Goal: Task Accomplishment & Management: Manage account settings

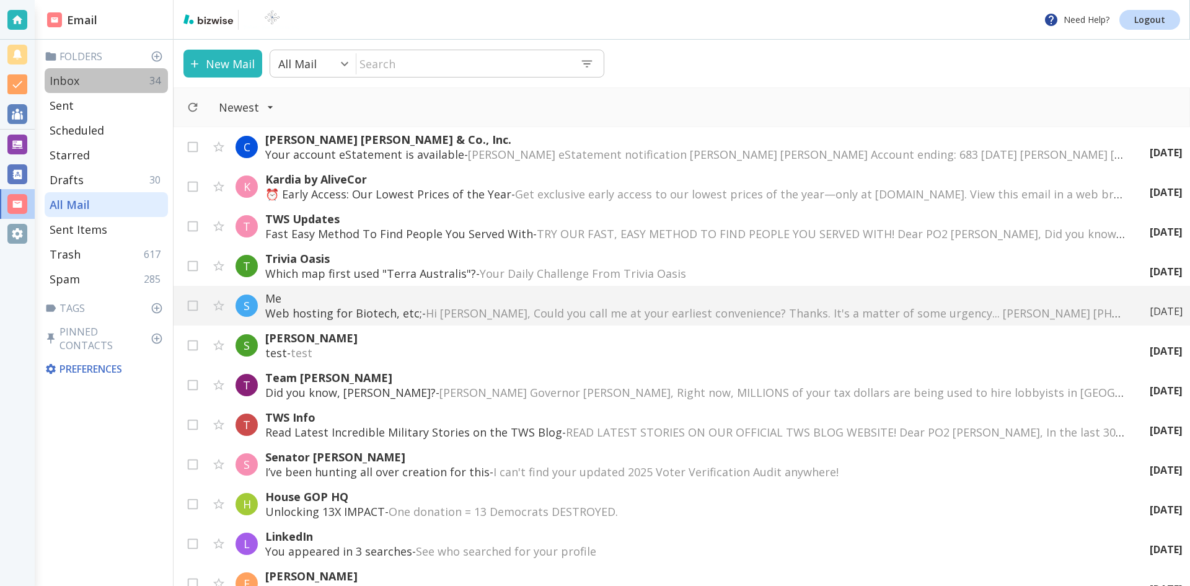
click at [78, 78] on p "Inbox" at bounding box center [65, 80] width 30 height 15
type input "0"
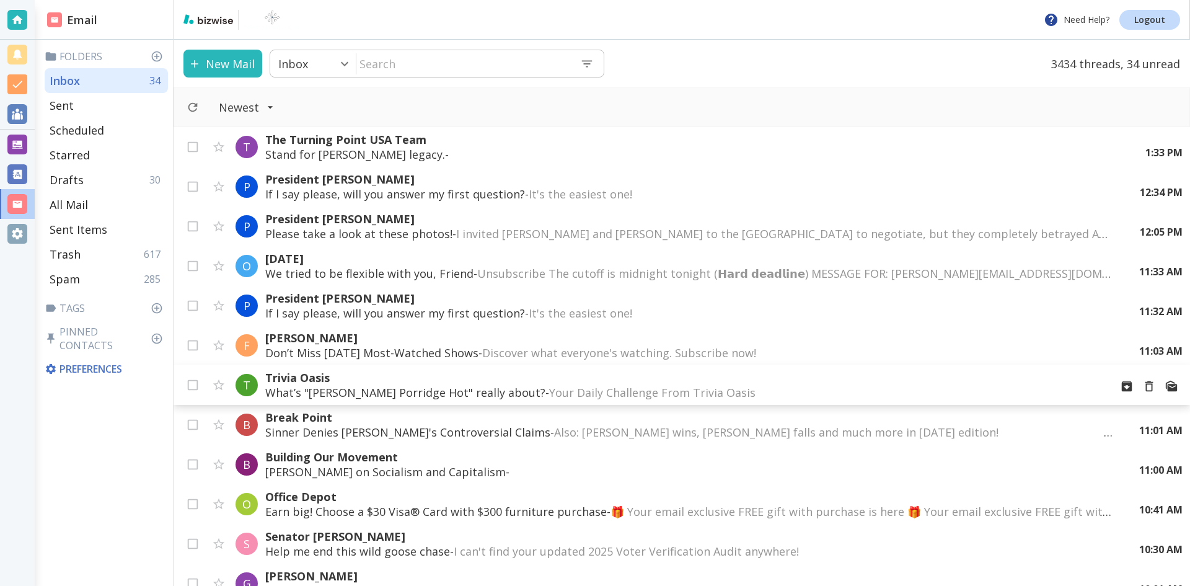
click at [443, 387] on p "What’s "[PERSON_NAME] Porridge Hot" really about? - Your Daily Challenge From T…" at bounding box center [682, 392] width 835 height 15
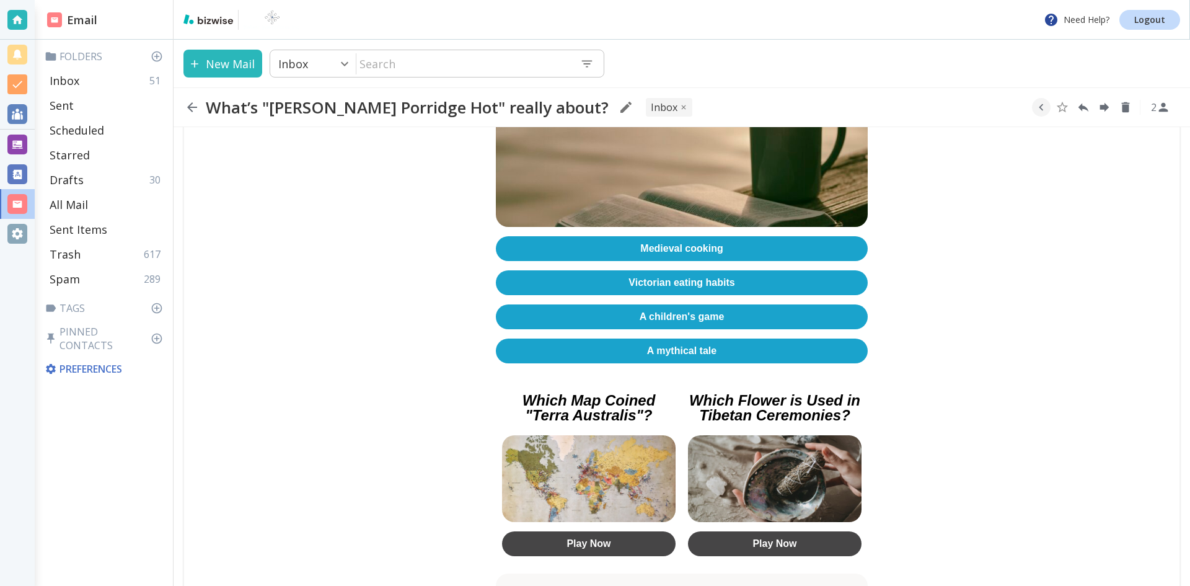
scroll to position [372, 0]
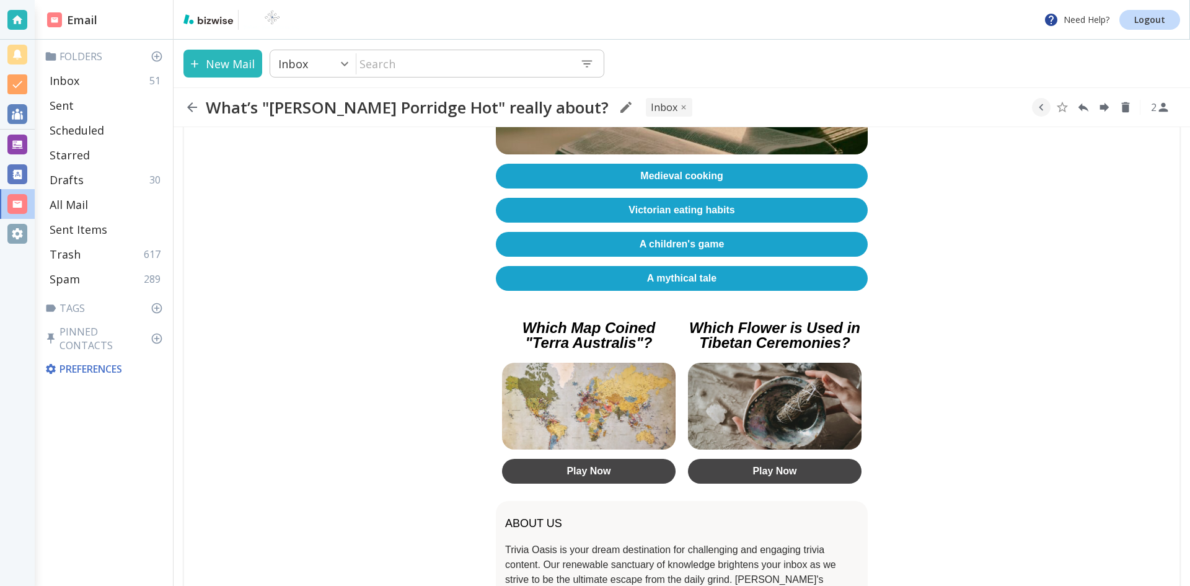
click at [671, 266] on link "A mythical tale" at bounding box center [682, 278] width 372 height 25
click at [189, 104] on icon "button" at bounding box center [192, 107] width 15 height 15
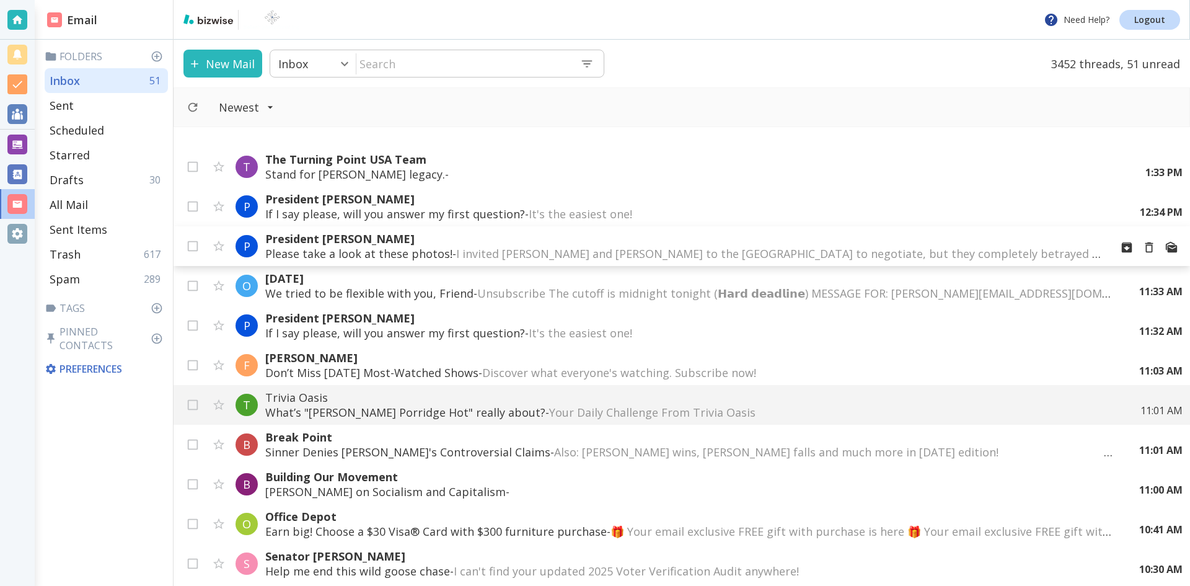
click at [669, 249] on span "I invited [PERSON_NAME] and [PERSON_NAME] to the [GEOGRAPHIC_DATA] to negotiate…" at bounding box center [948, 253] width 985 height 15
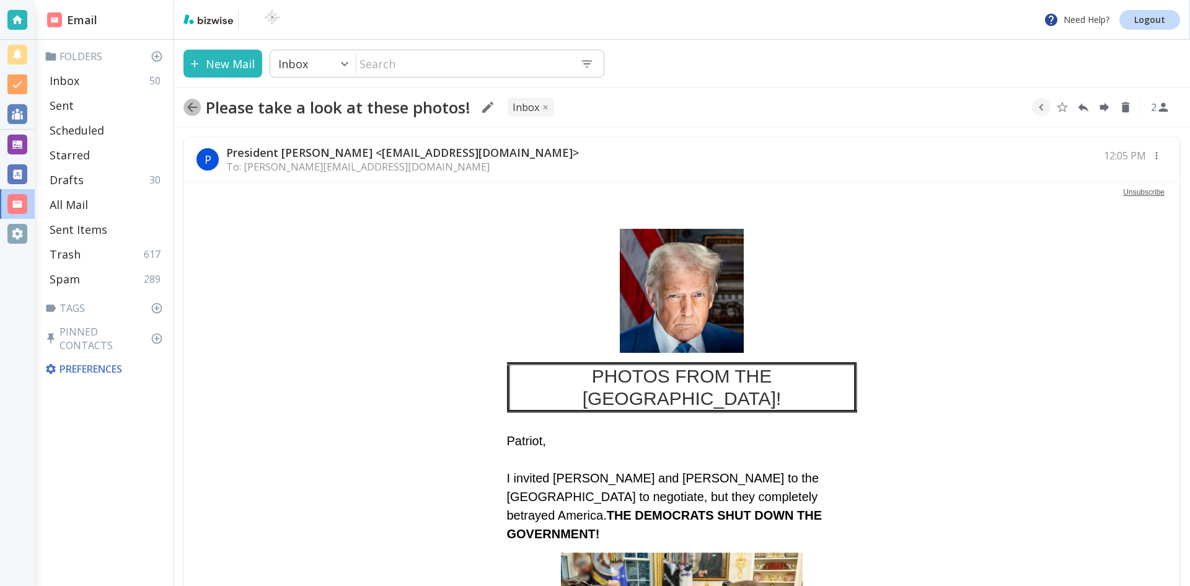
click at [190, 105] on icon "button" at bounding box center [192, 107] width 10 height 10
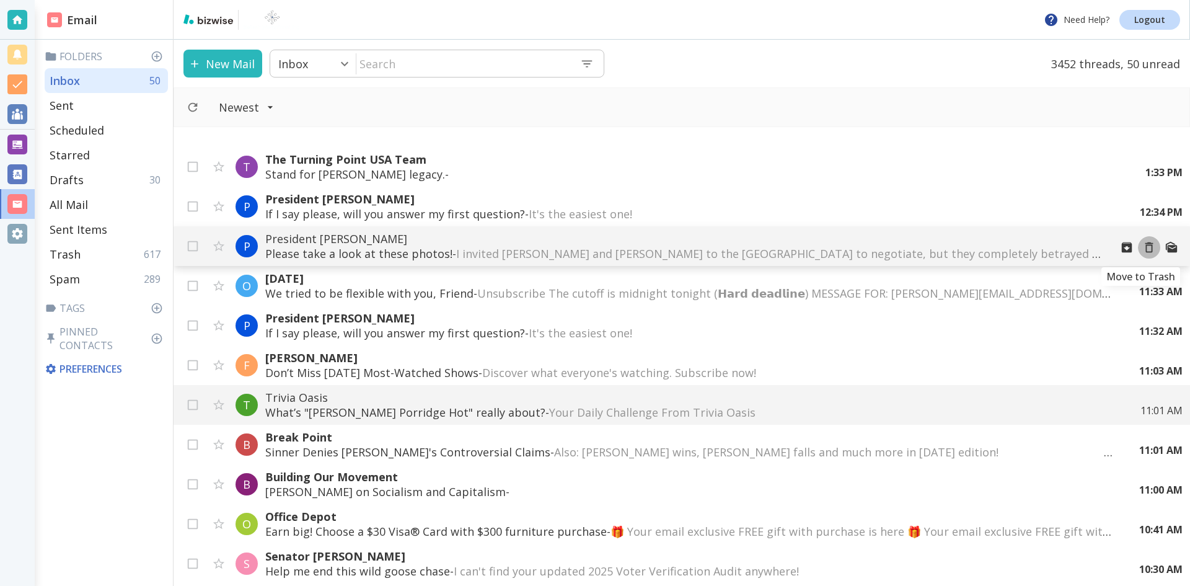
click at [1142, 249] on icon "Move to Trash" at bounding box center [1149, 247] width 14 height 14
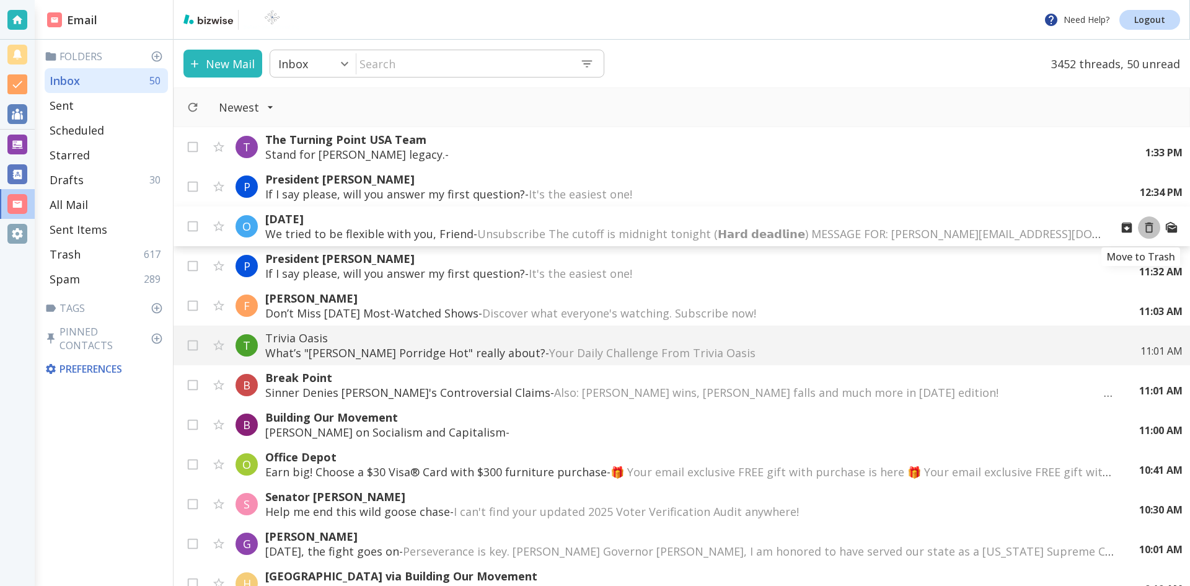
click at [1142, 226] on icon "Move to Trash" at bounding box center [1149, 228] width 14 height 14
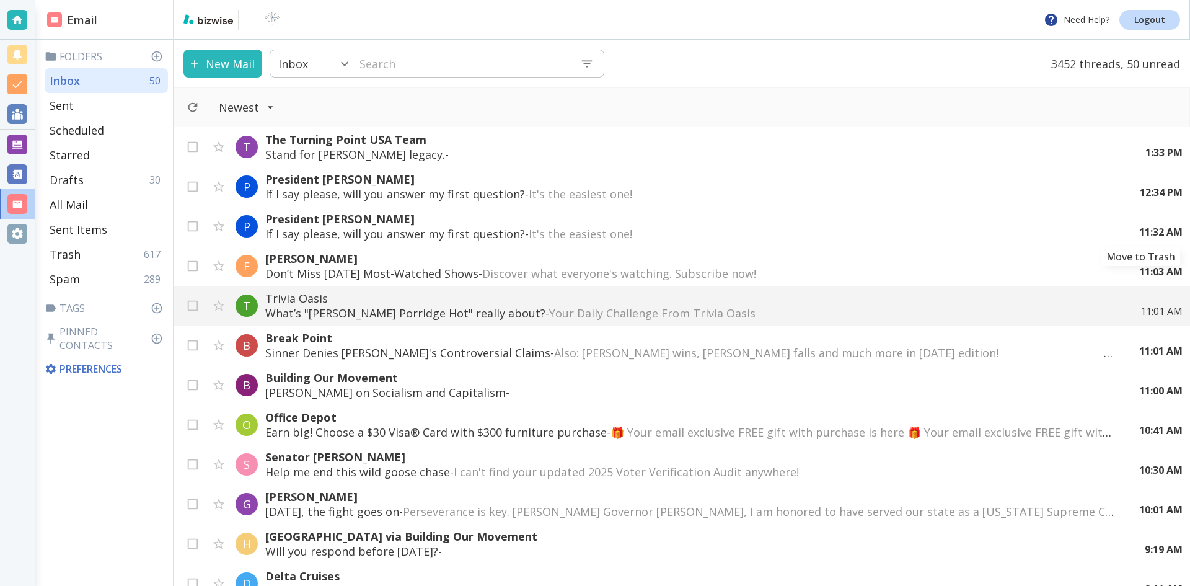
click at [1139, 226] on div "11:32 AM" at bounding box center [1155, 232] width 53 height 14
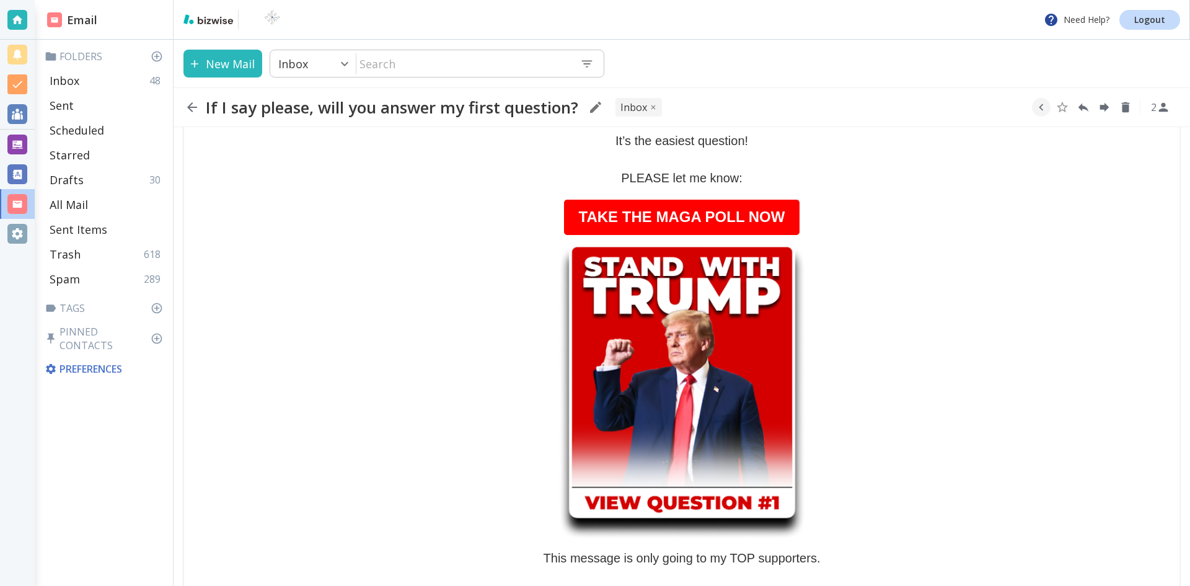
scroll to position [310, 0]
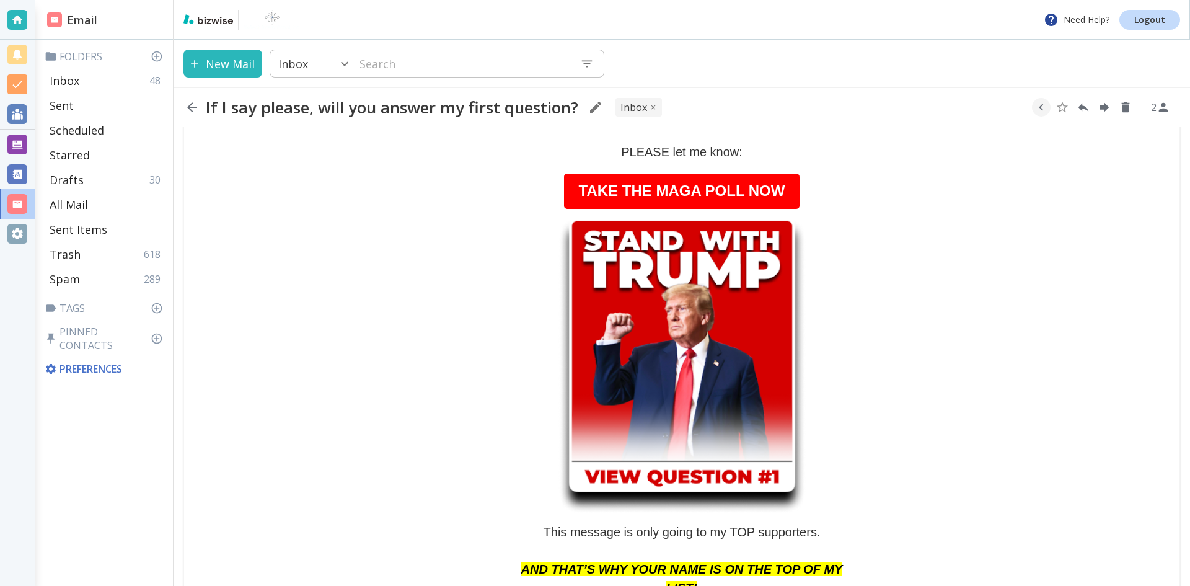
click at [190, 105] on icon "button" at bounding box center [192, 107] width 10 height 10
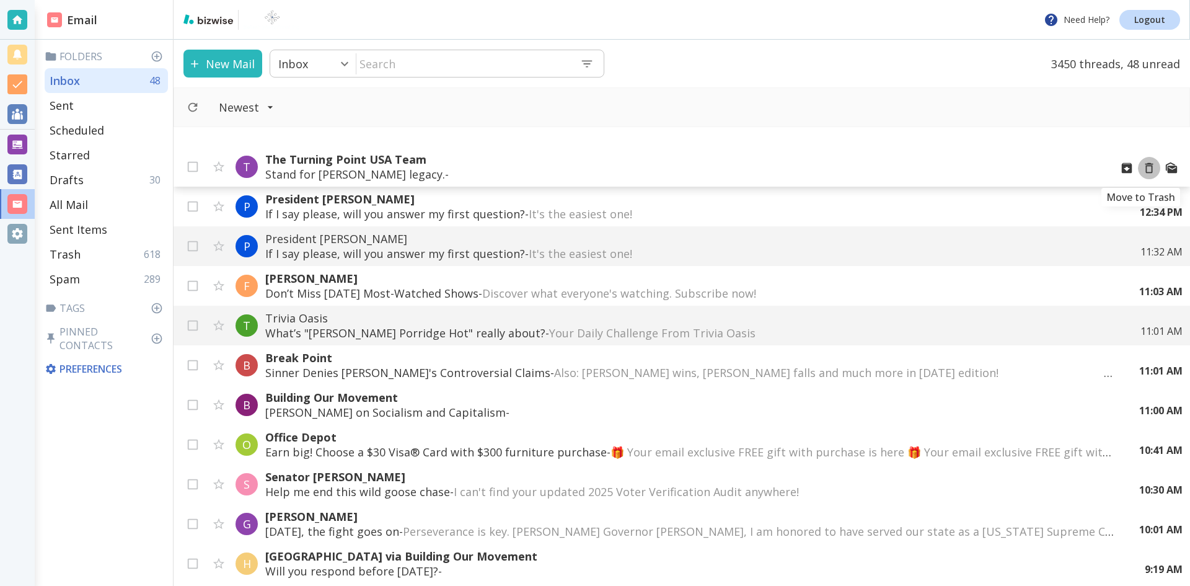
click at [1142, 167] on icon "Move to Trash" at bounding box center [1149, 168] width 14 height 14
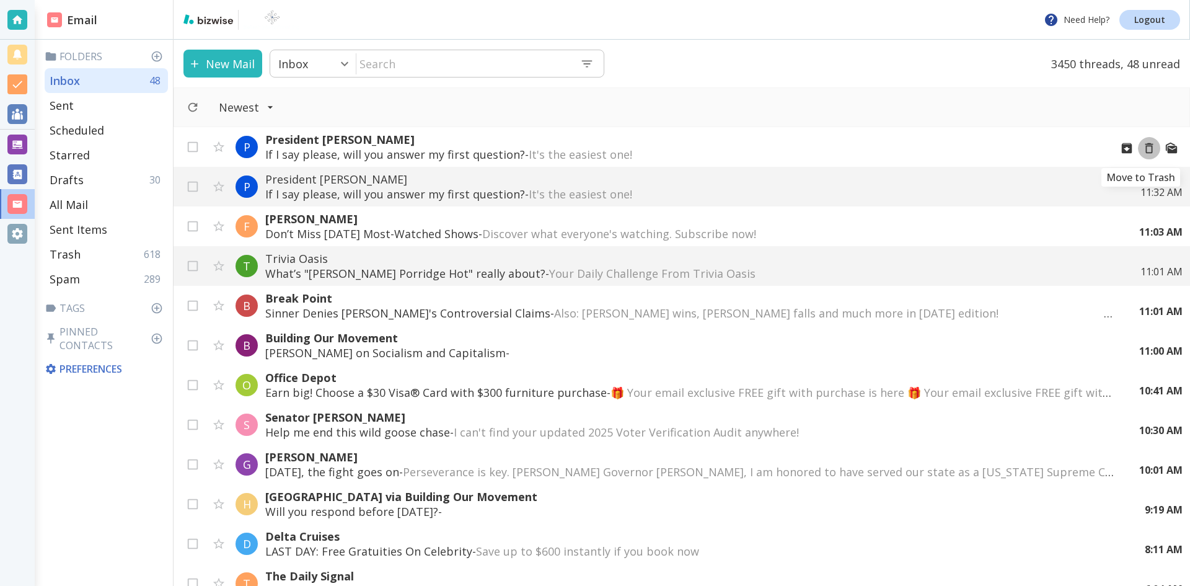
click at [1142, 148] on icon "Move to Trash" at bounding box center [1149, 148] width 14 height 14
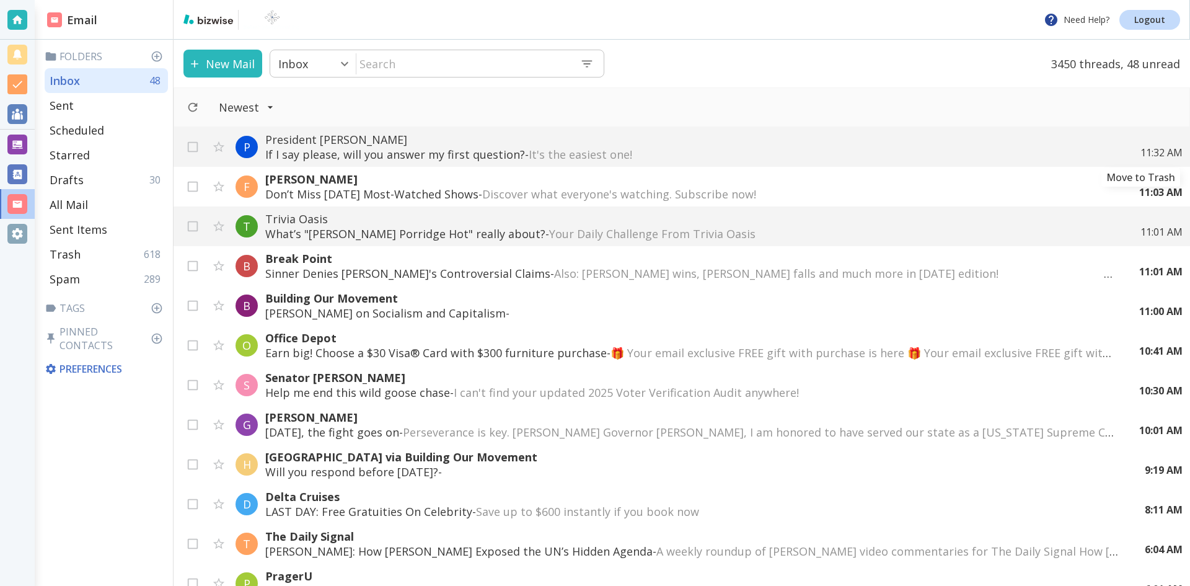
click at [0, 0] on icon "Move to Trash" at bounding box center [0, 0] width 0 height 0
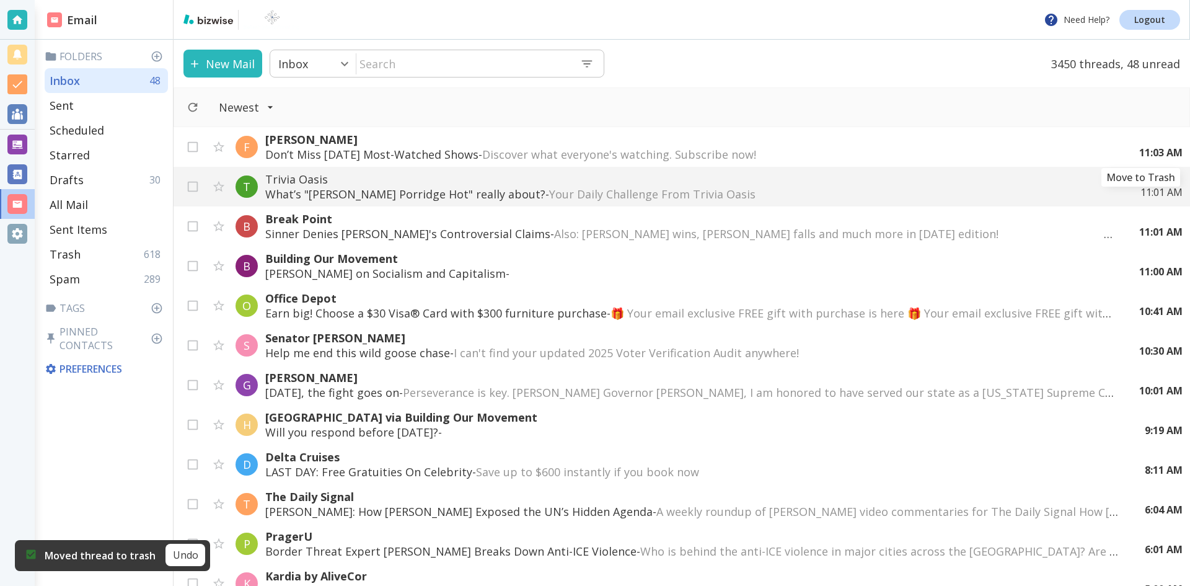
click at [0, 0] on icon "Move to Trash" at bounding box center [0, 0] width 0 height 0
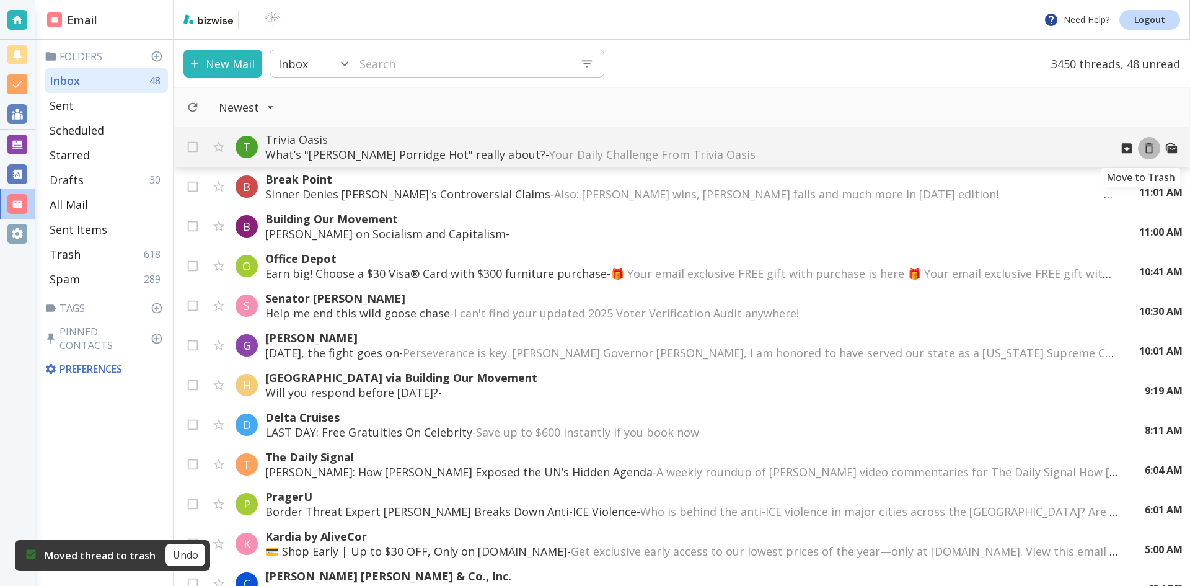
click at [1142, 147] on icon "Move to Trash" at bounding box center [1149, 148] width 14 height 14
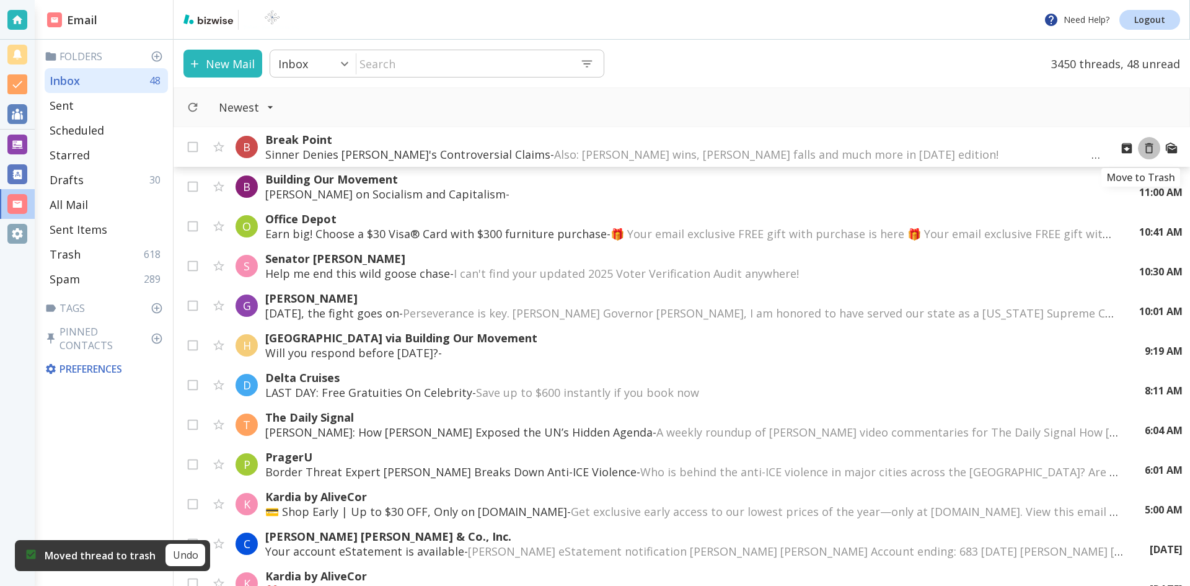
click at [1142, 147] on icon "Move to Trash" at bounding box center [1149, 148] width 14 height 14
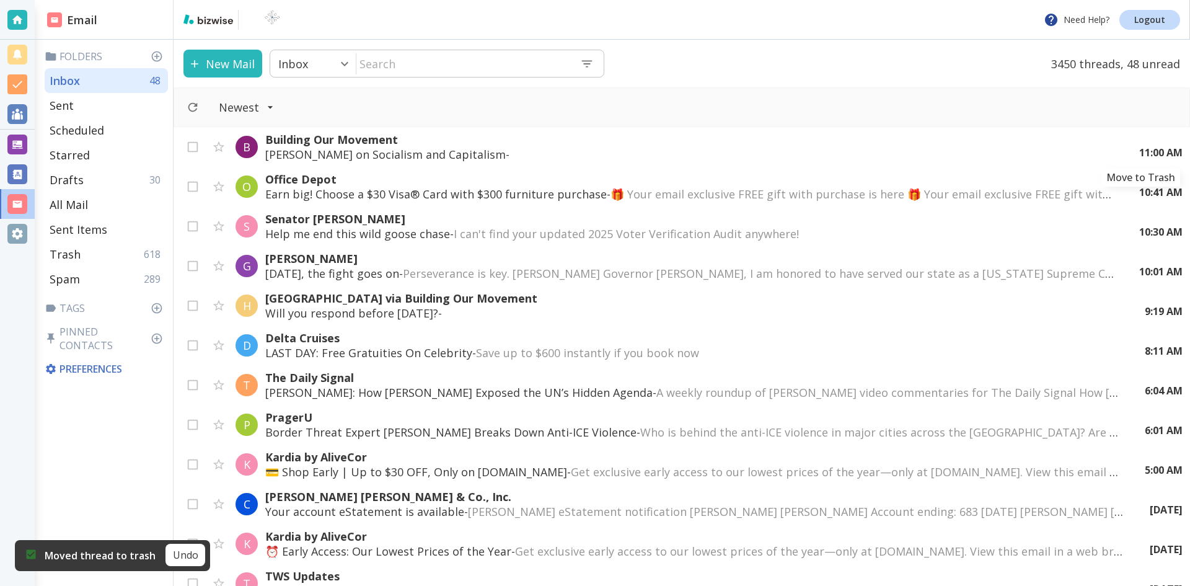
click at [0, 0] on icon "Move to Trash" at bounding box center [0, 0] width 0 height 0
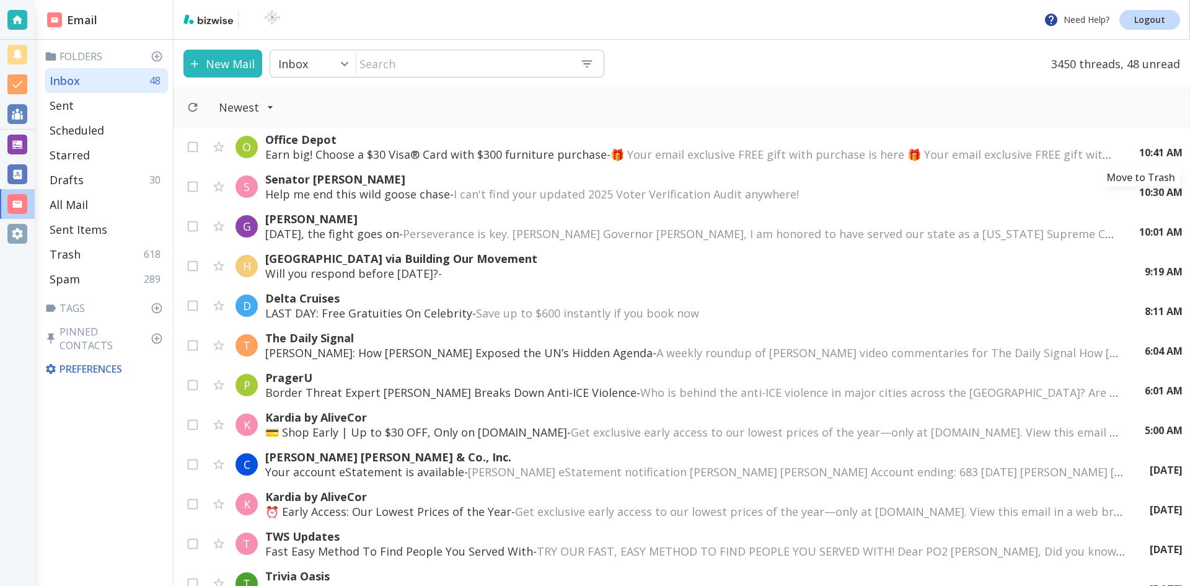
click at [0, 0] on icon "Move to Trash" at bounding box center [0, 0] width 0 height 0
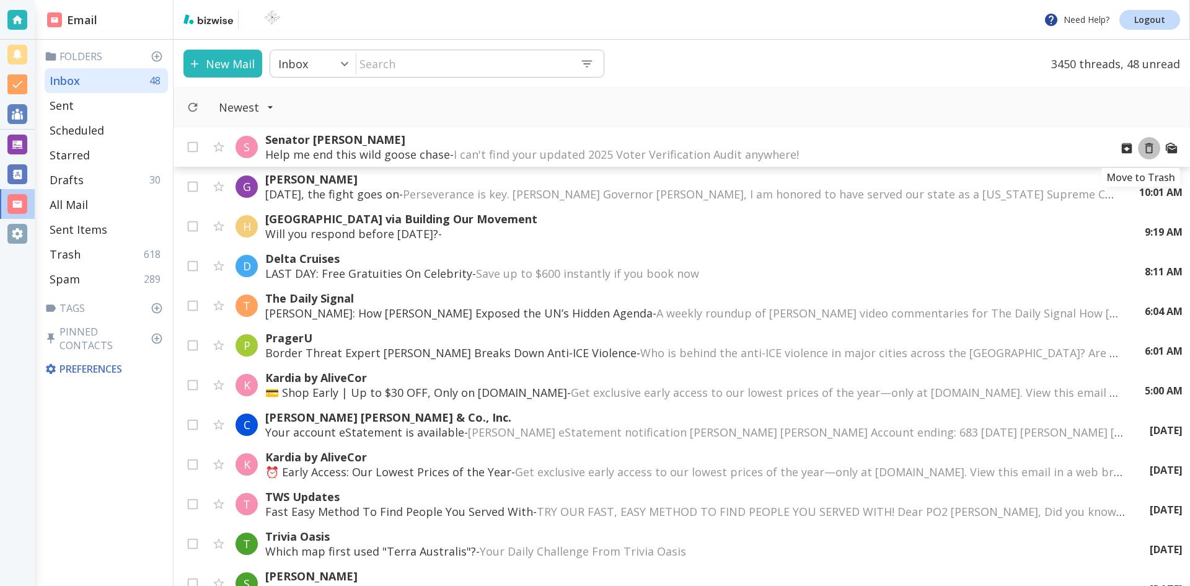
click at [1142, 148] on icon "Move to Trash" at bounding box center [1149, 148] width 14 height 14
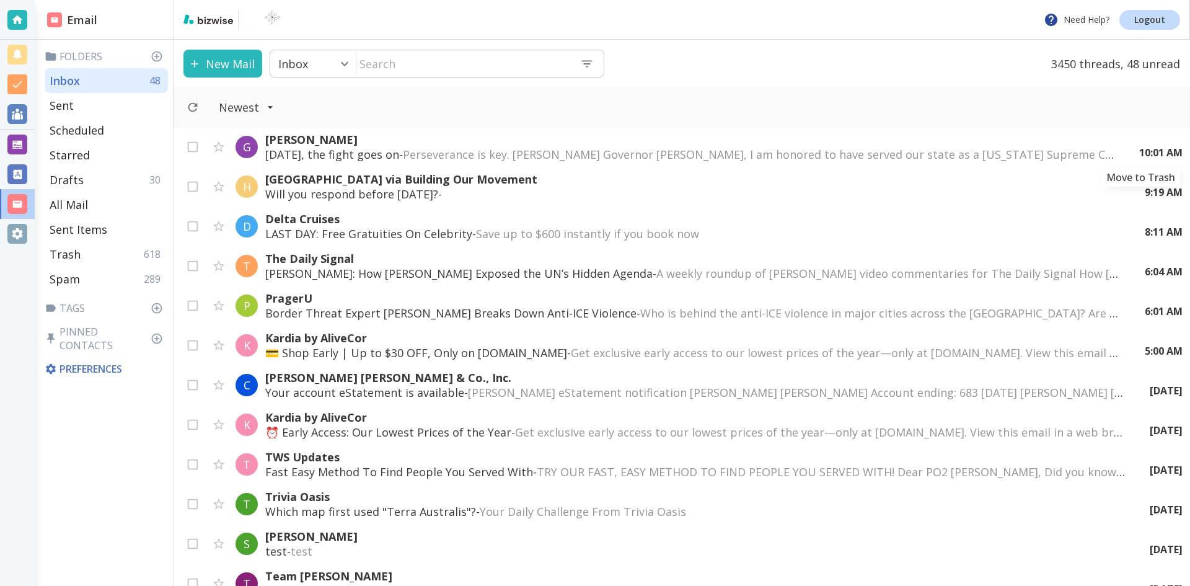
click at [0, 0] on icon "Move to Trash" at bounding box center [0, 0] width 0 height 0
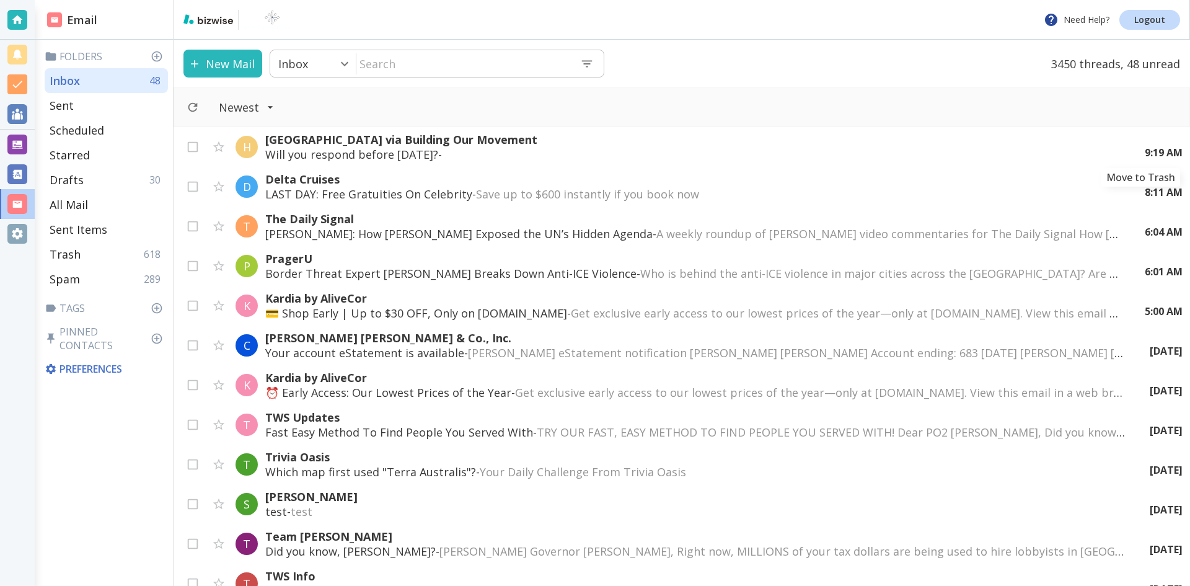
click at [0, 0] on icon "Move to Trash" at bounding box center [0, 0] width 0 height 0
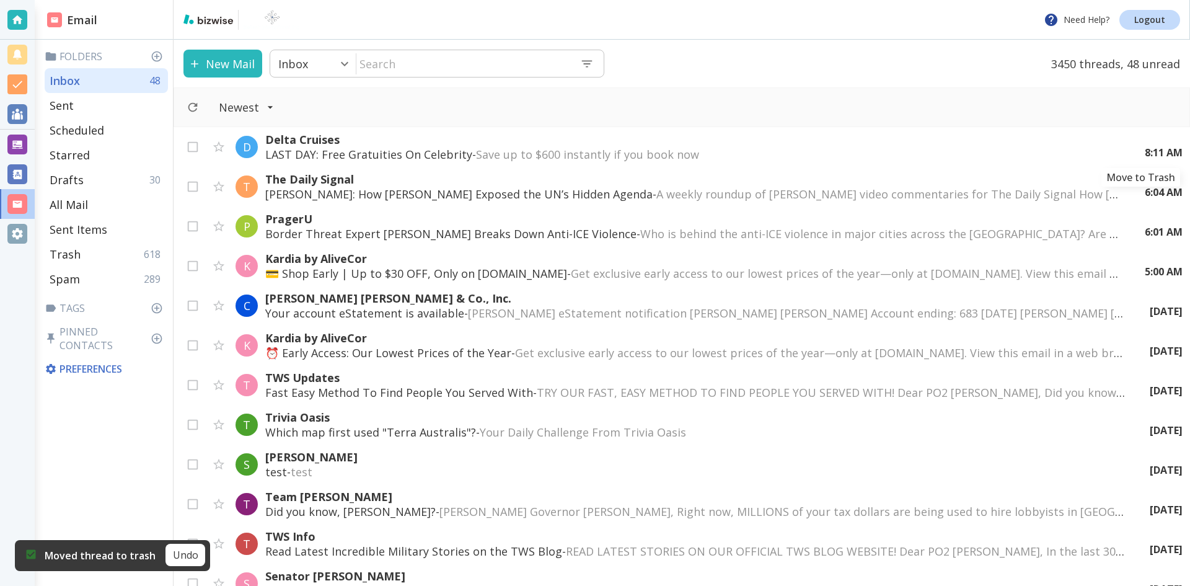
click at [0, 0] on icon "Move to Trash" at bounding box center [0, 0] width 0 height 0
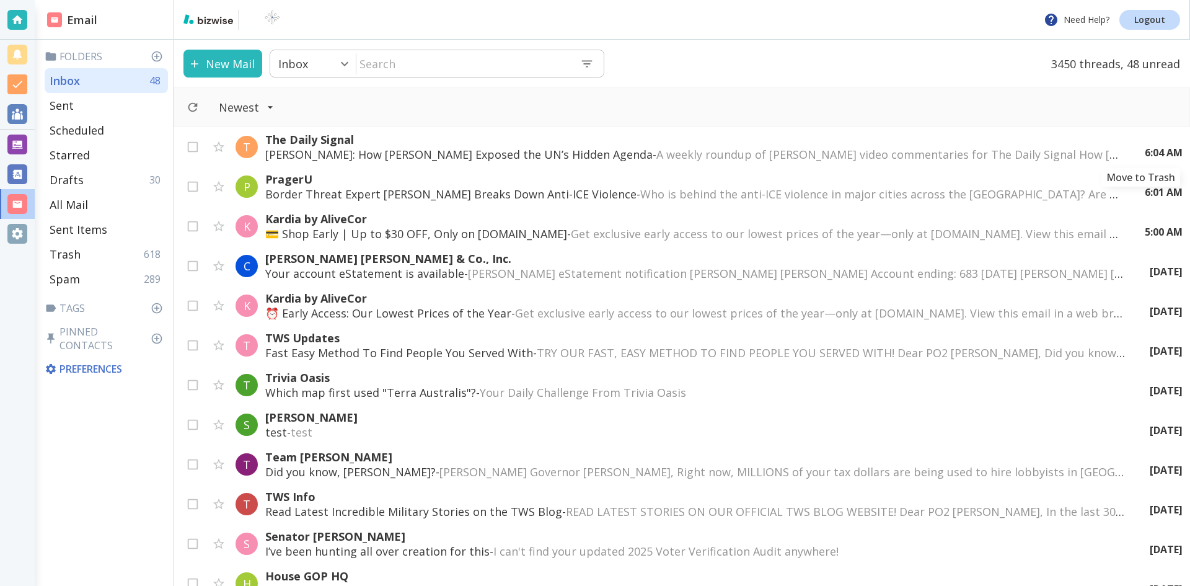
click at [0, 0] on icon "Move to Trash" at bounding box center [0, 0] width 0 height 0
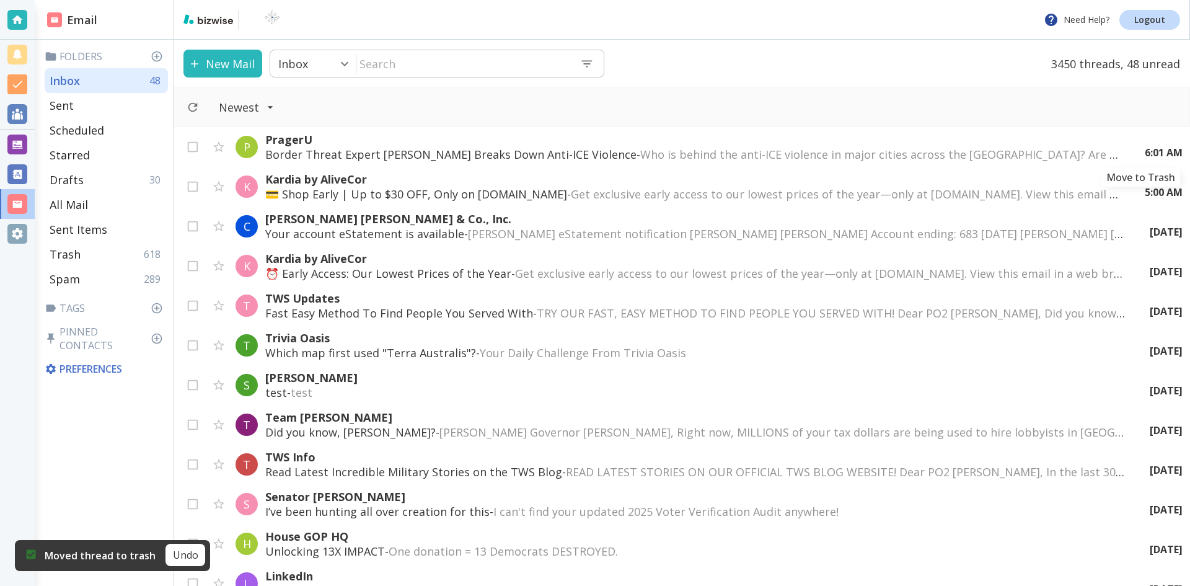
click at [0, 0] on icon "Move to Trash" at bounding box center [0, 0] width 0 height 0
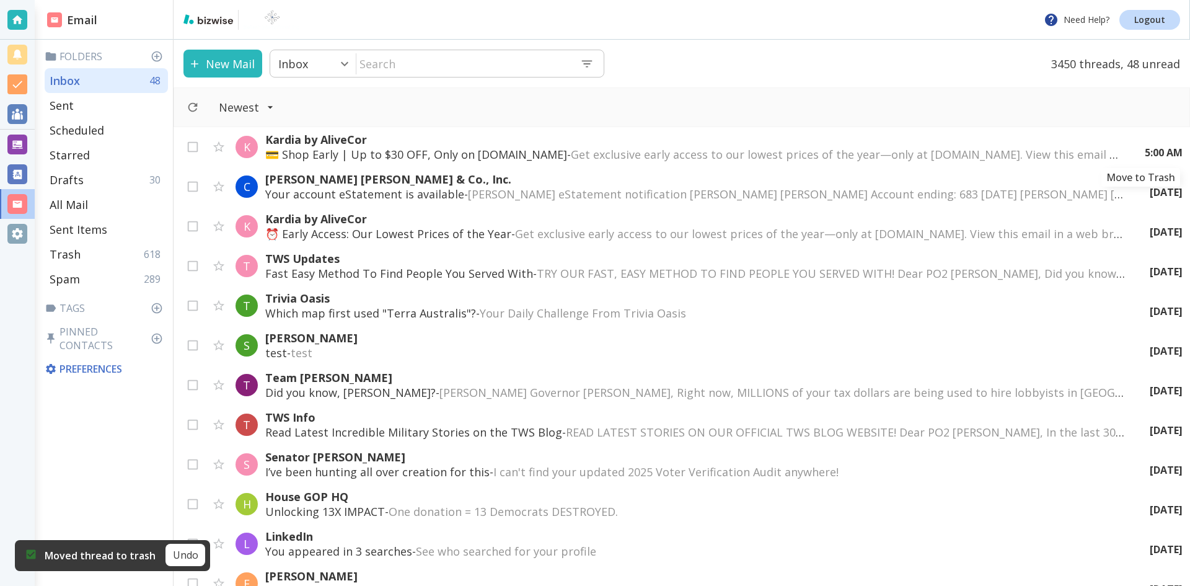
click at [0, 0] on icon "Move to Trash" at bounding box center [0, 0] width 0 height 0
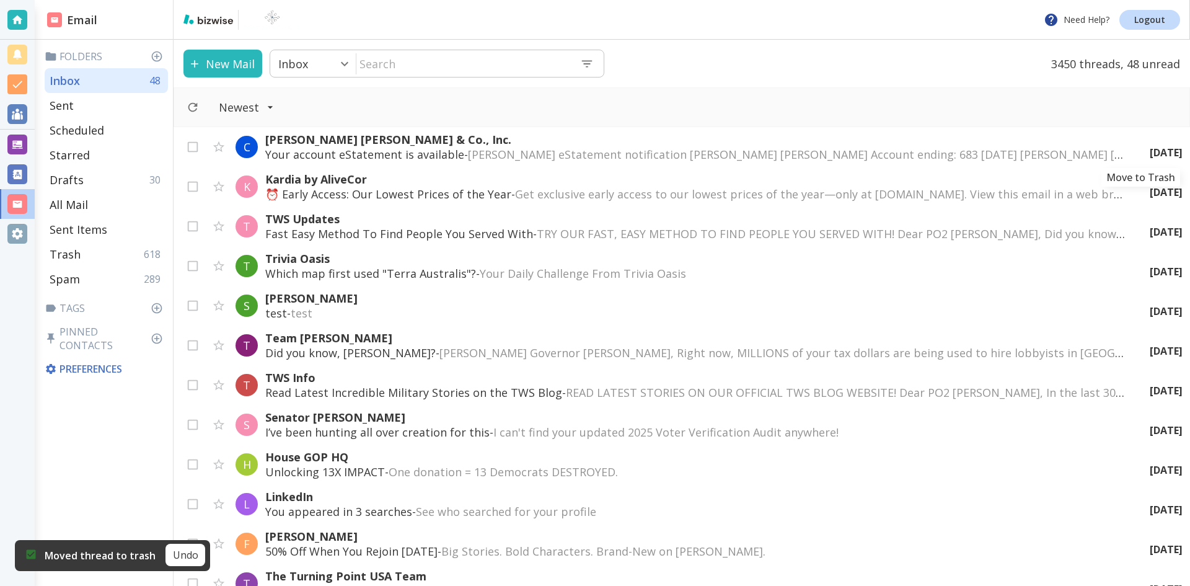
click at [0, 0] on icon "Move to Trash" at bounding box center [0, 0] width 0 height 0
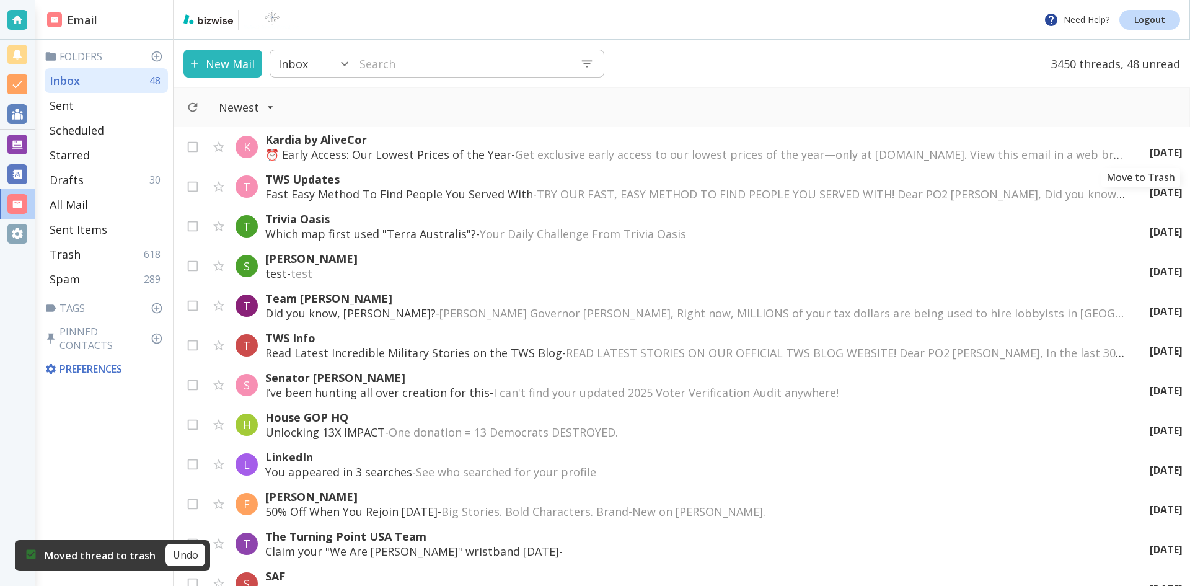
click at [0, 0] on icon "Move to Trash" at bounding box center [0, 0] width 0 height 0
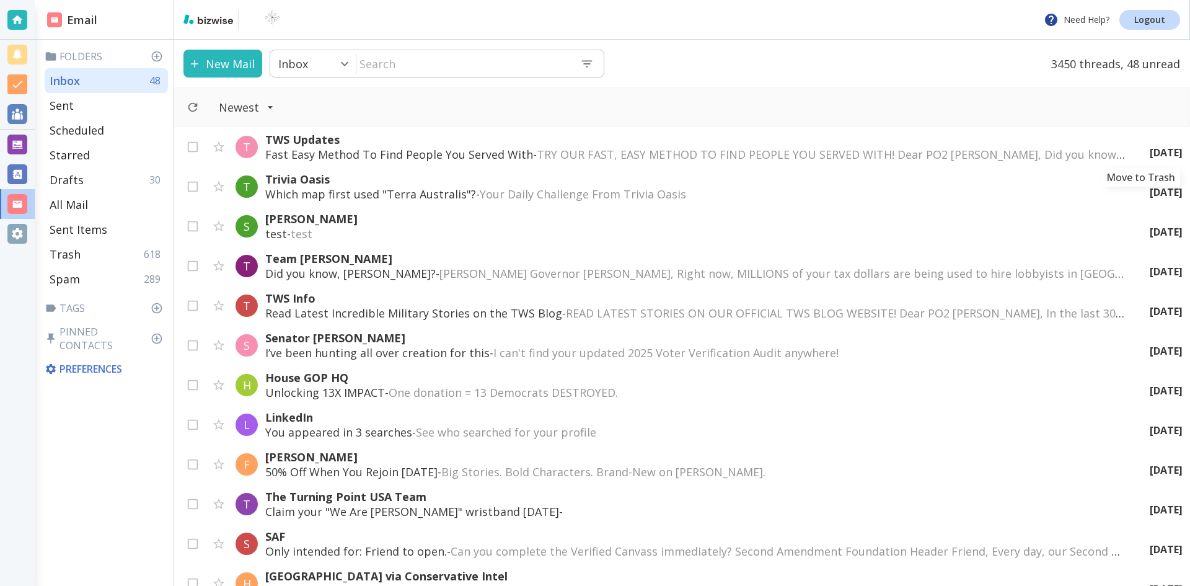
click at [0, 0] on icon "Move to Trash" at bounding box center [0, 0] width 0 height 0
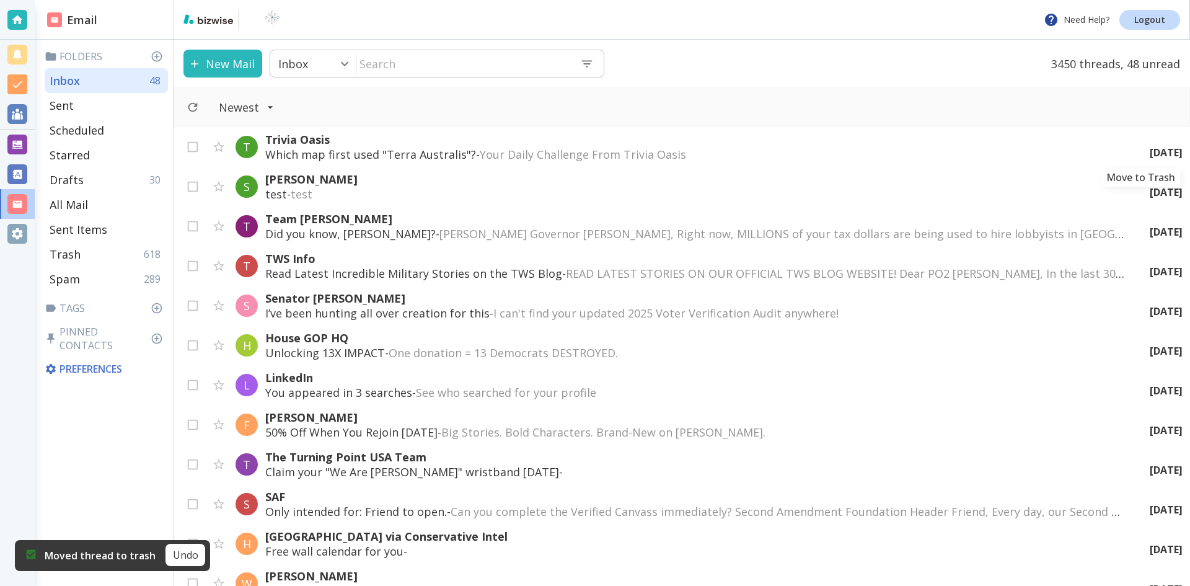
click at [0, 0] on icon "Move to Trash" at bounding box center [0, 0] width 0 height 0
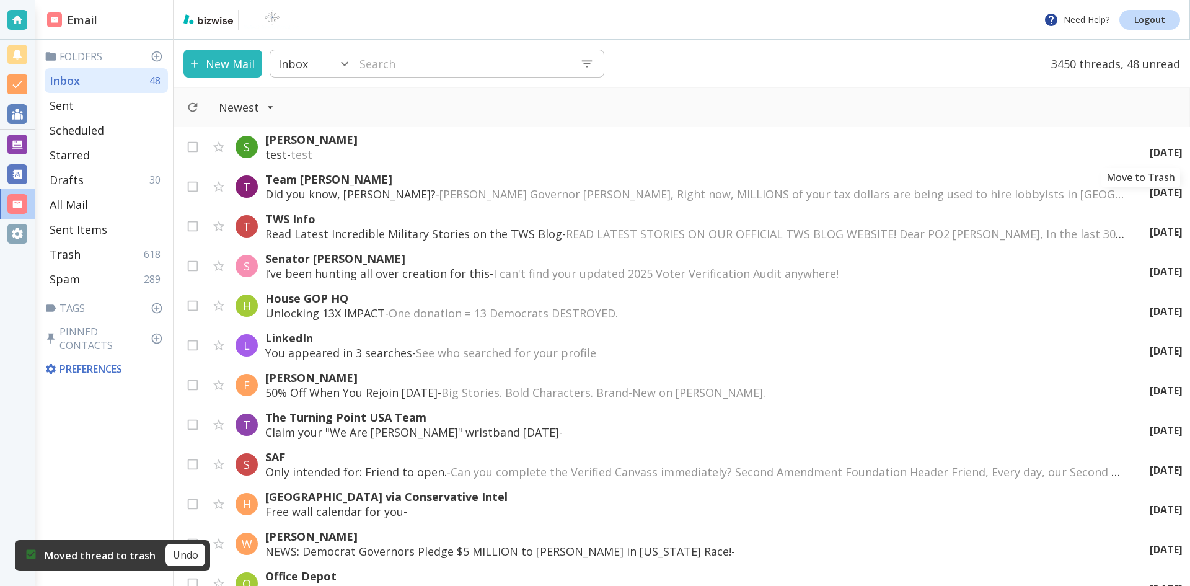
click at [0, 0] on icon "Move to Trash" at bounding box center [0, 0] width 0 height 0
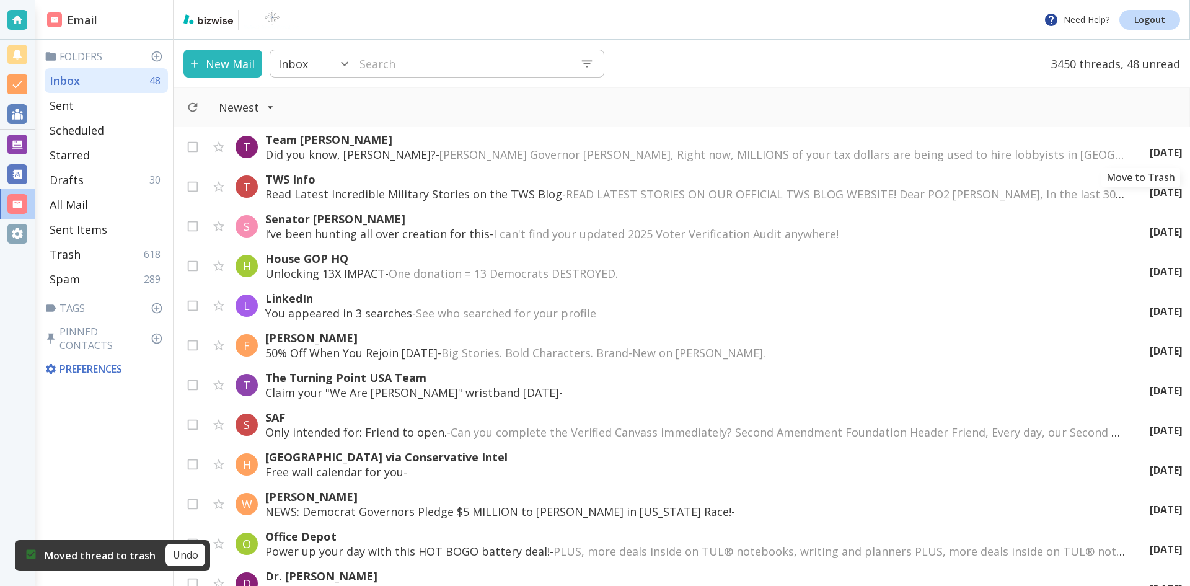
click at [0, 0] on icon "Move to Trash" at bounding box center [0, 0] width 0 height 0
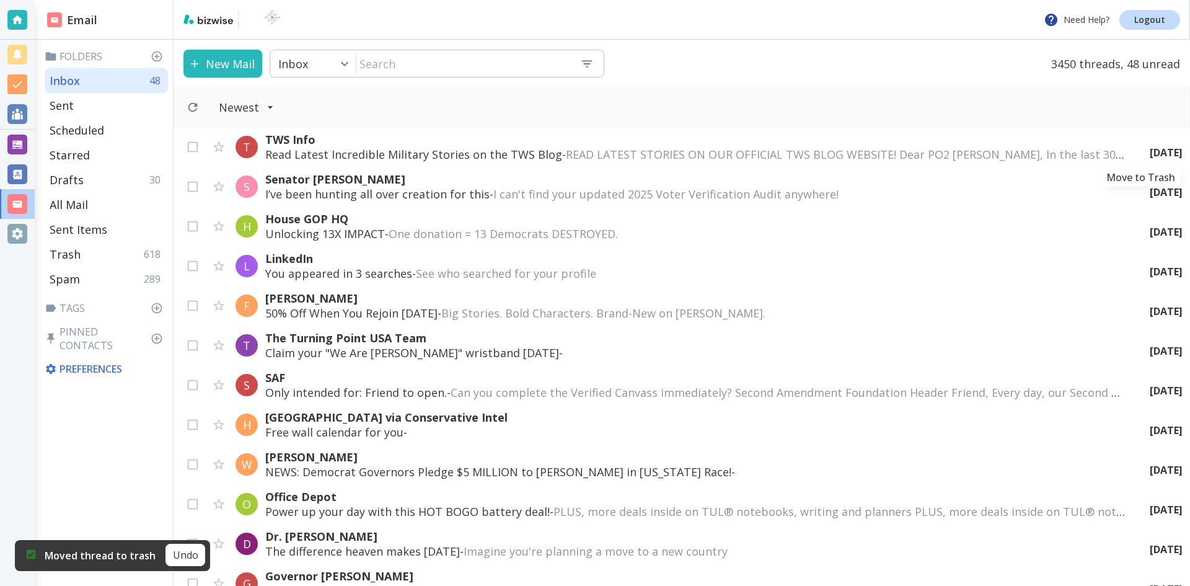
click at [0, 0] on icon "Move to Trash" at bounding box center [0, 0] width 0 height 0
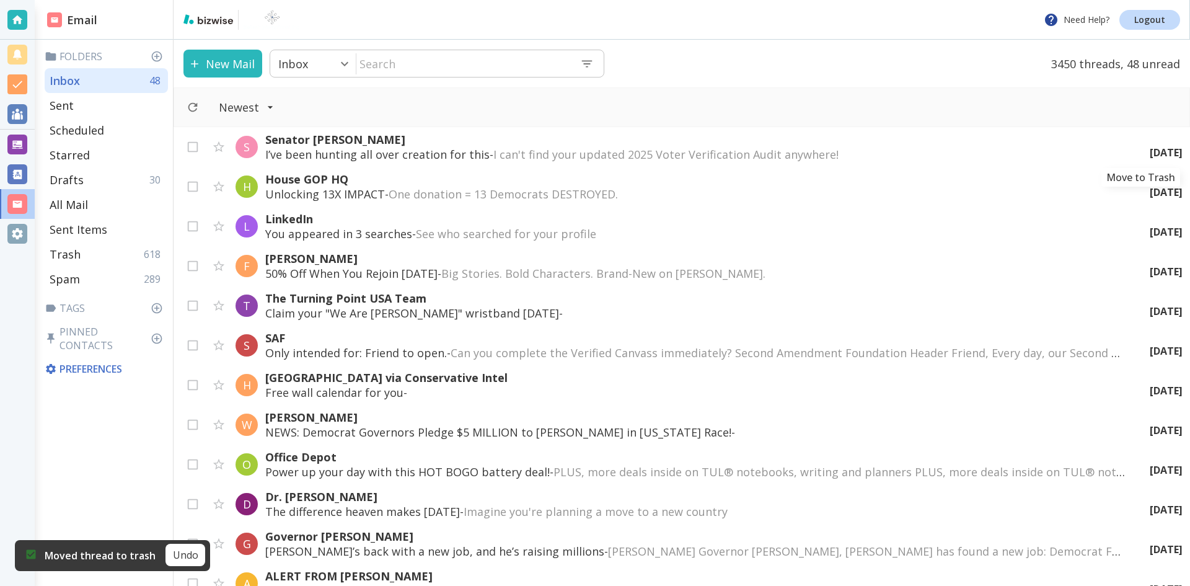
click at [0, 0] on icon "Move to Trash" at bounding box center [0, 0] width 0 height 0
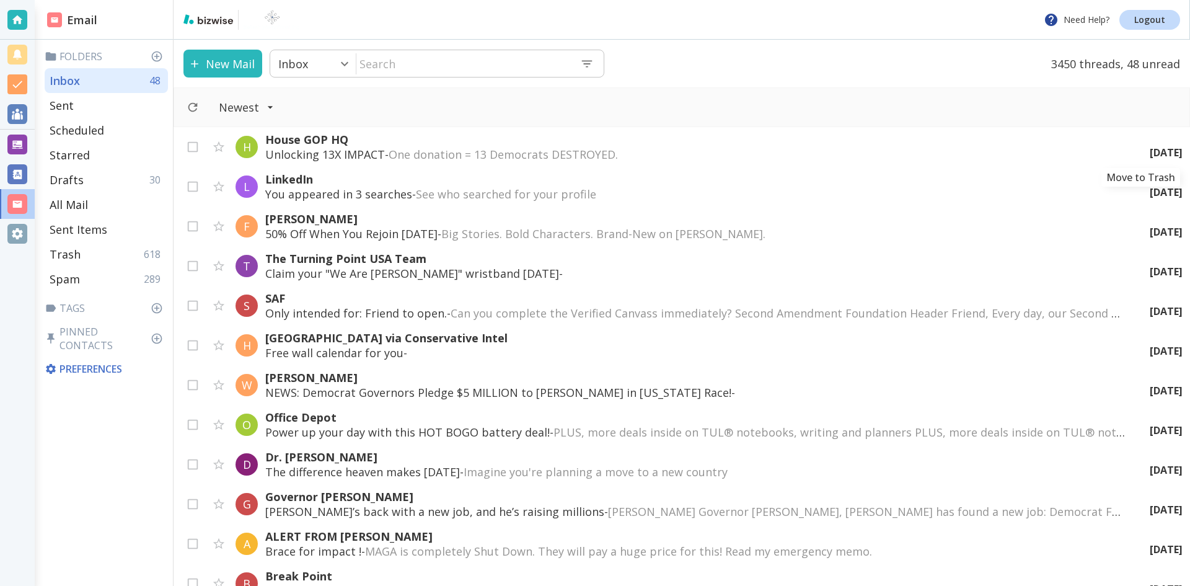
click at [0, 0] on icon "Move to Trash" at bounding box center [0, 0] width 0 height 0
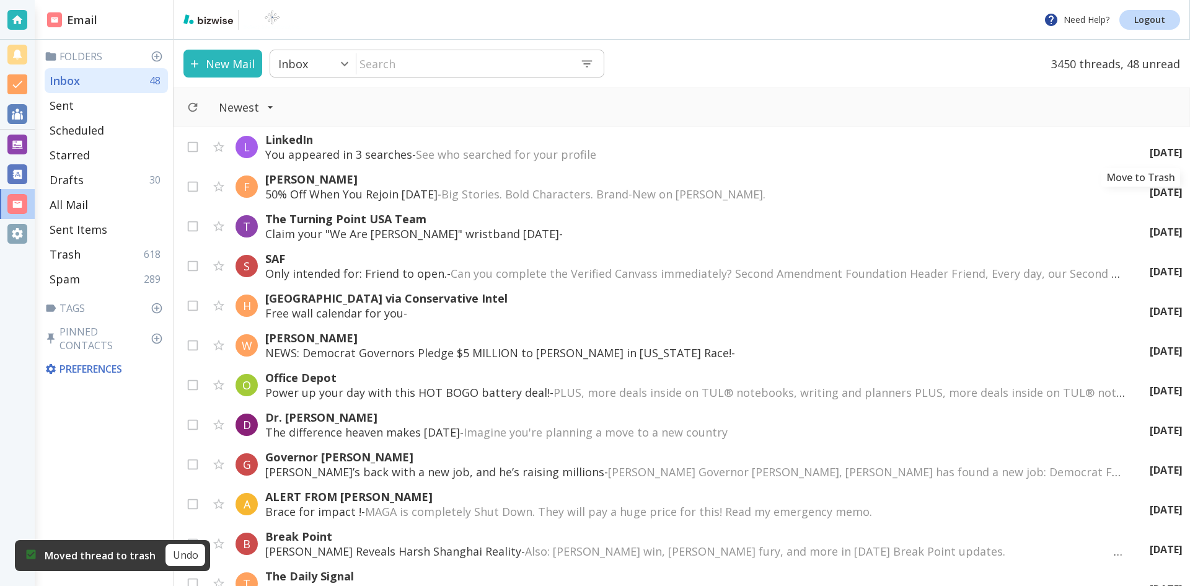
click at [0, 0] on icon "Move to Trash" at bounding box center [0, 0] width 0 height 0
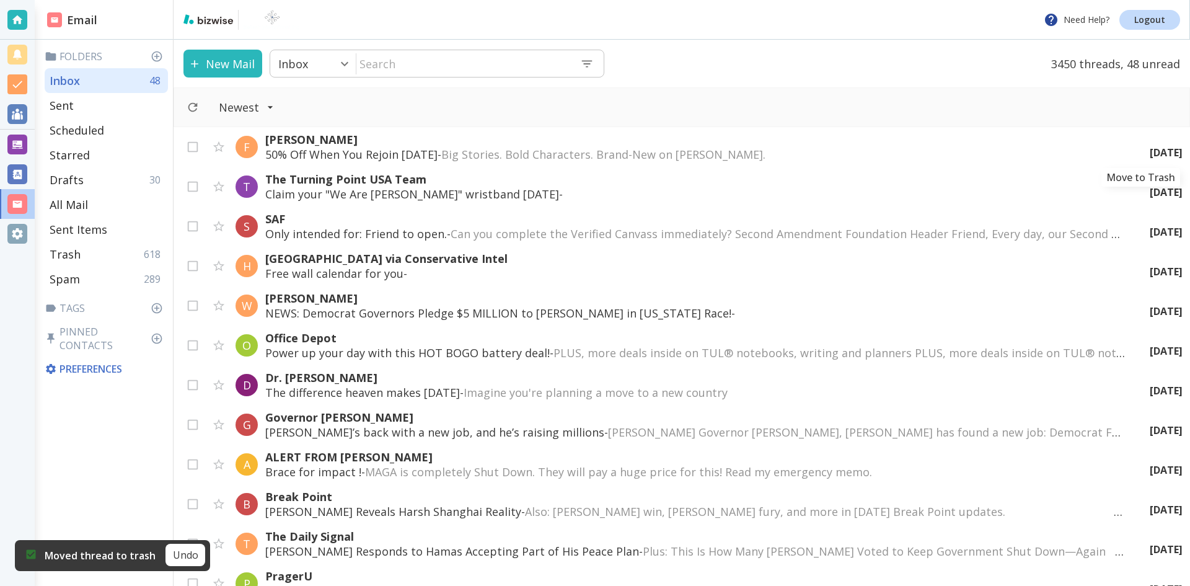
click at [0, 0] on icon "Move to Trash" at bounding box center [0, 0] width 0 height 0
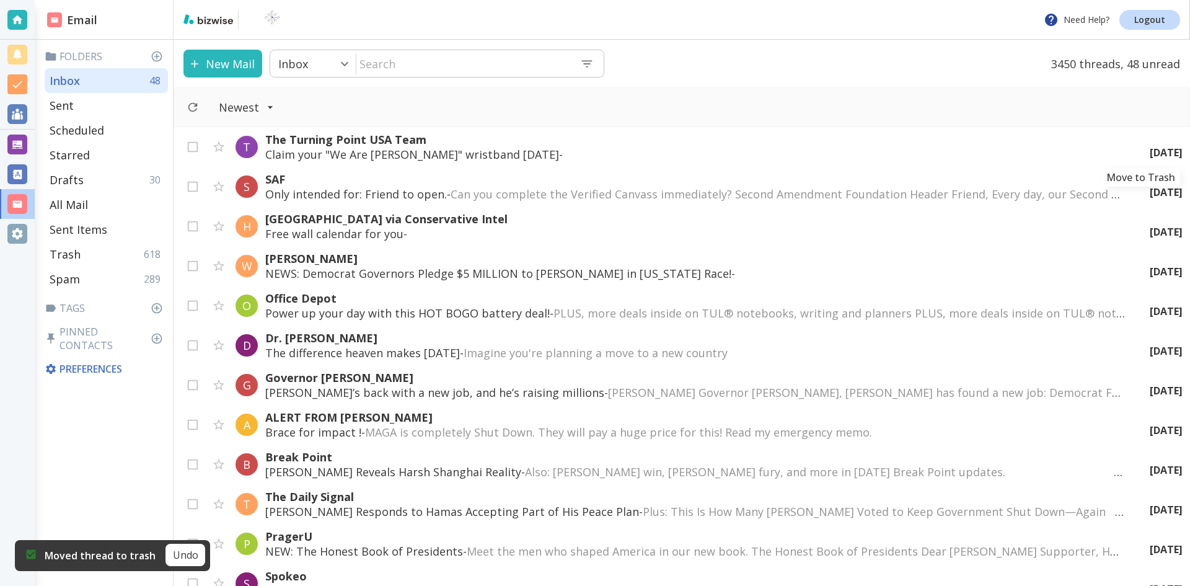
click at [0, 0] on icon "Move to Trash" at bounding box center [0, 0] width 0 height 0
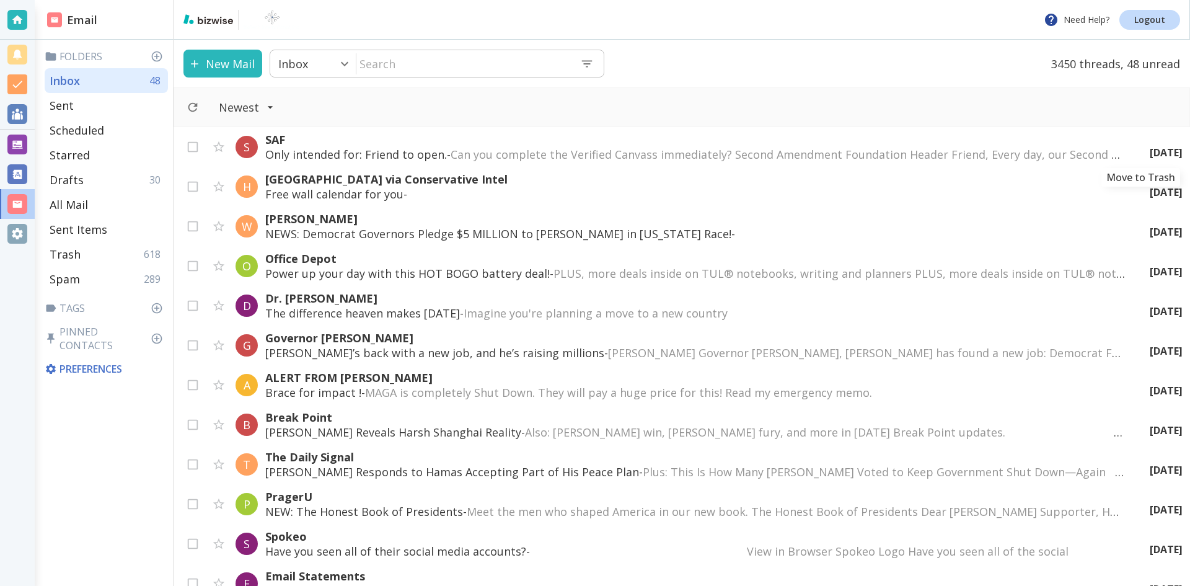
click at [0, 0] on icon "Move to Trash" at bounding box center [0, 0] width 0 height 0
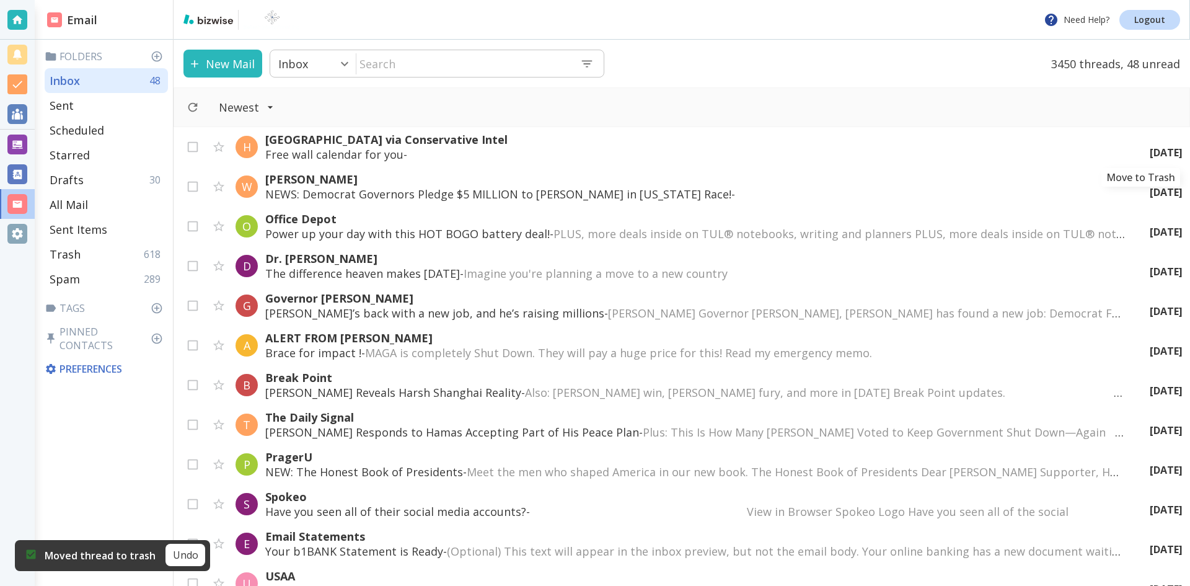
click at [0, 0] on icon "Move to Trash" at bounding box center [0, 0] width 0 height 0
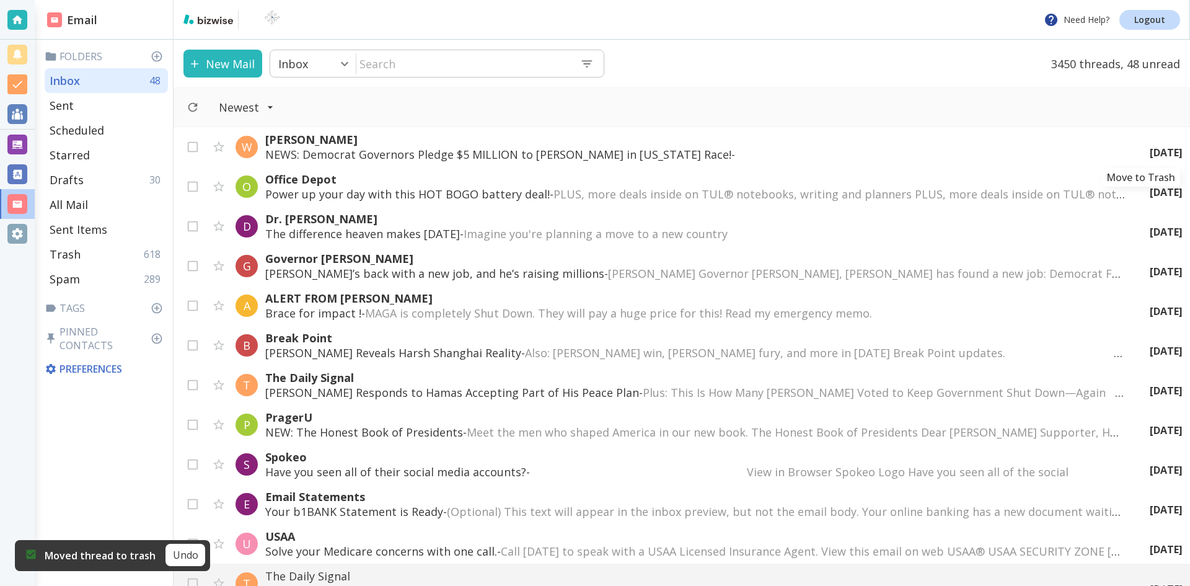
click at [0, 0] on icon "Move to Trash" at bounding box center [0, 0] width 0 height 0
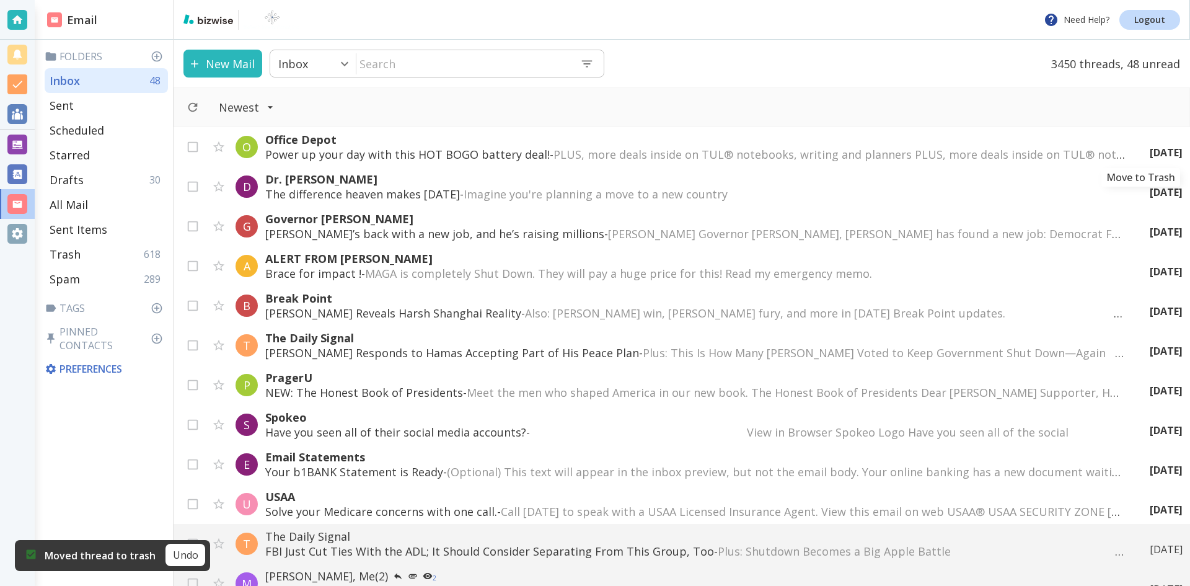
click at [0, 0] on icon "Move to Trash" at bounding box center [0, 0] width 0 height 0
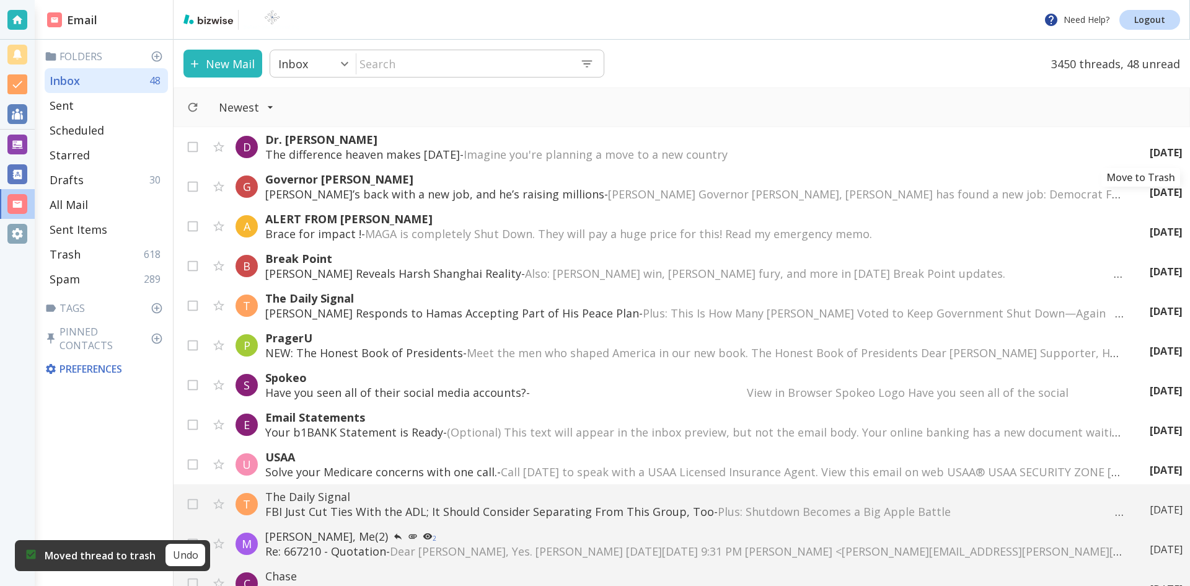
click at [0, 0] on icon "Move to Trash" at bounding box center [0, 0] width 0 height 0
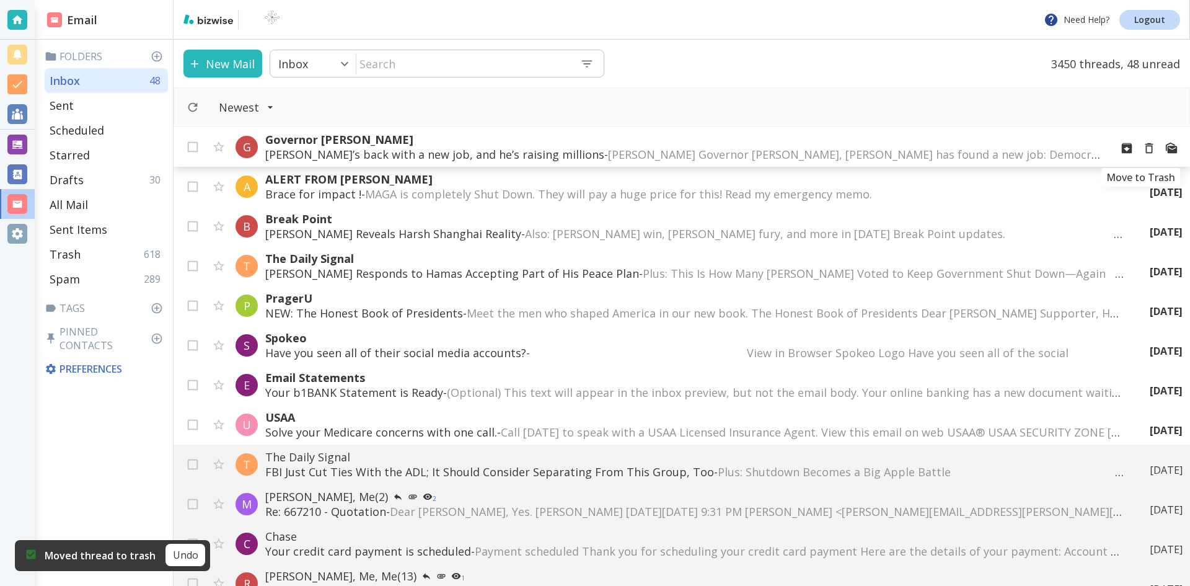
click at [1142, 148] on icon "Move to Trash" at bounding box center [1149, 148] width 14 height 14
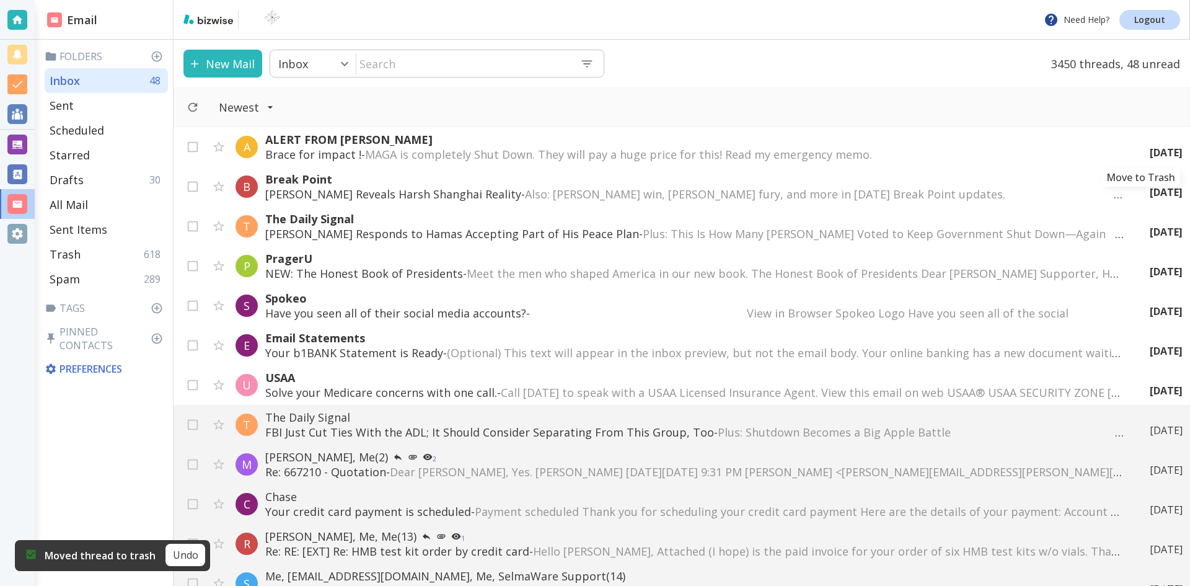
click at [0, 0] on icon "Move to Trash" at bounding box center [0, 0] width 0 height 0
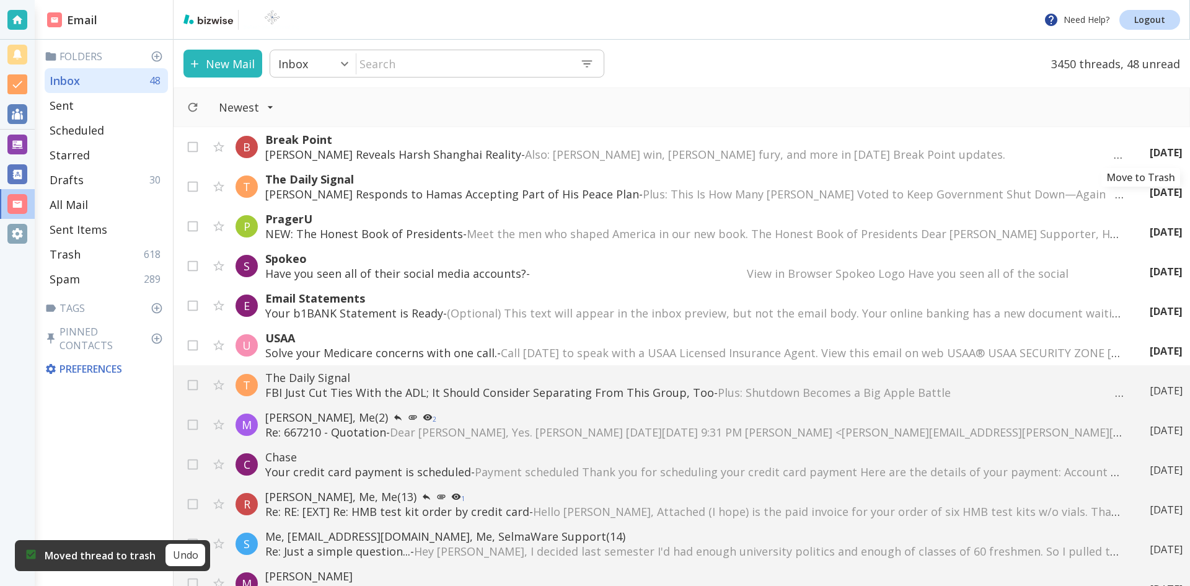
click at [0, 0] on icon "Move to Trash" at bounding box center [0, 0] width 0 height 0
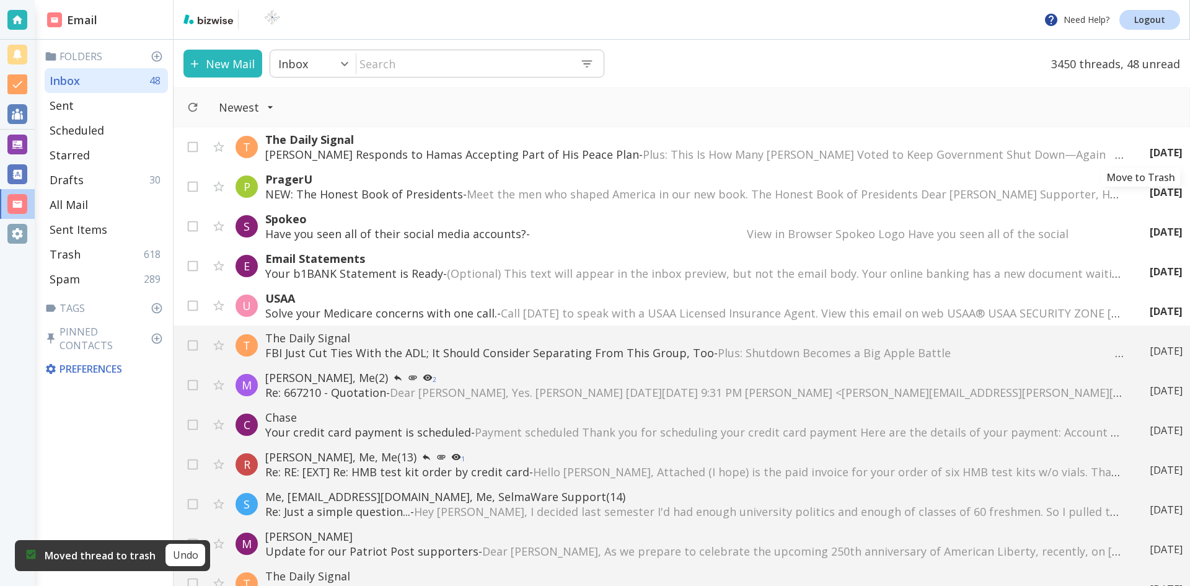
click at [0, 0] on icon "Move to Trash" at bounding box center [0, 0] width 0 height 0
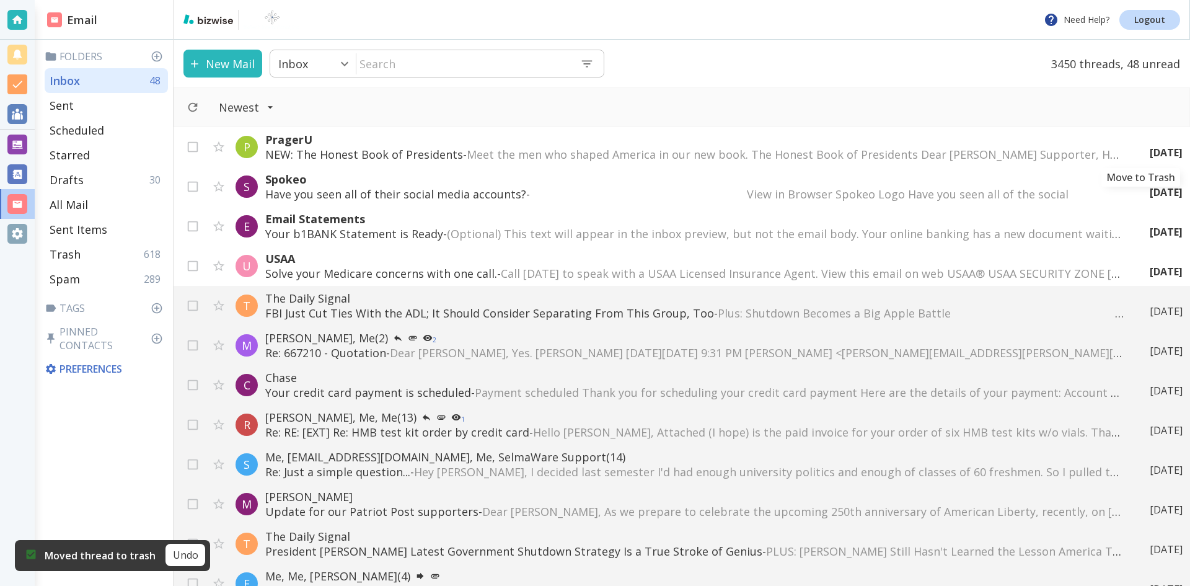
click at [0, 0] on icon "Move to Trash" at bounding box center [0, 0] width 0 height 0
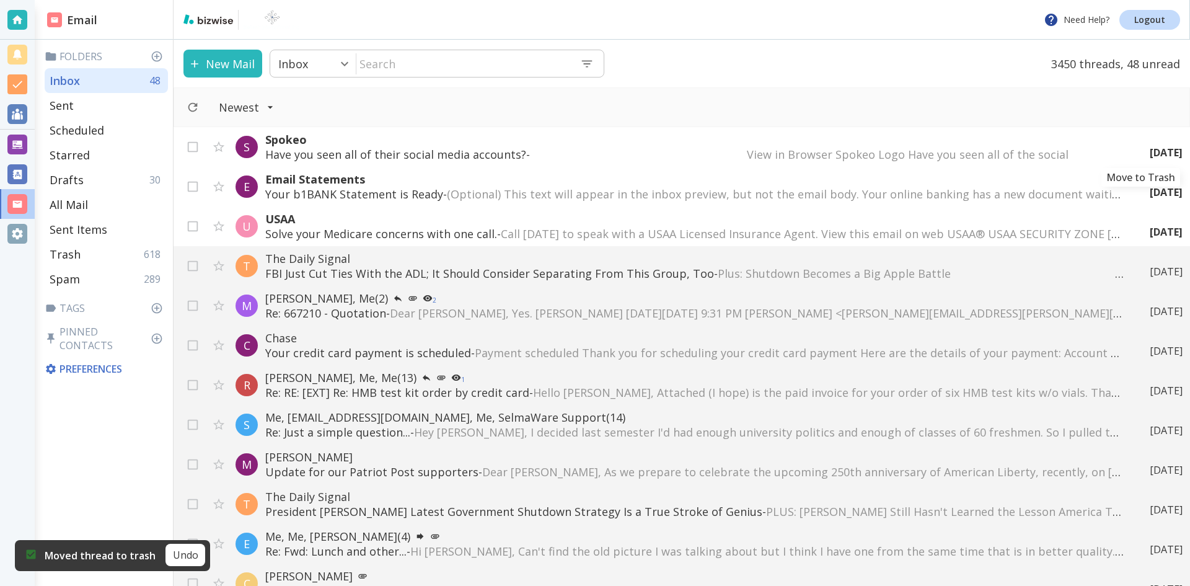
click at [0, 0] on icon "Move to Trash" at bounding box center [0, 0] width 0 height 0
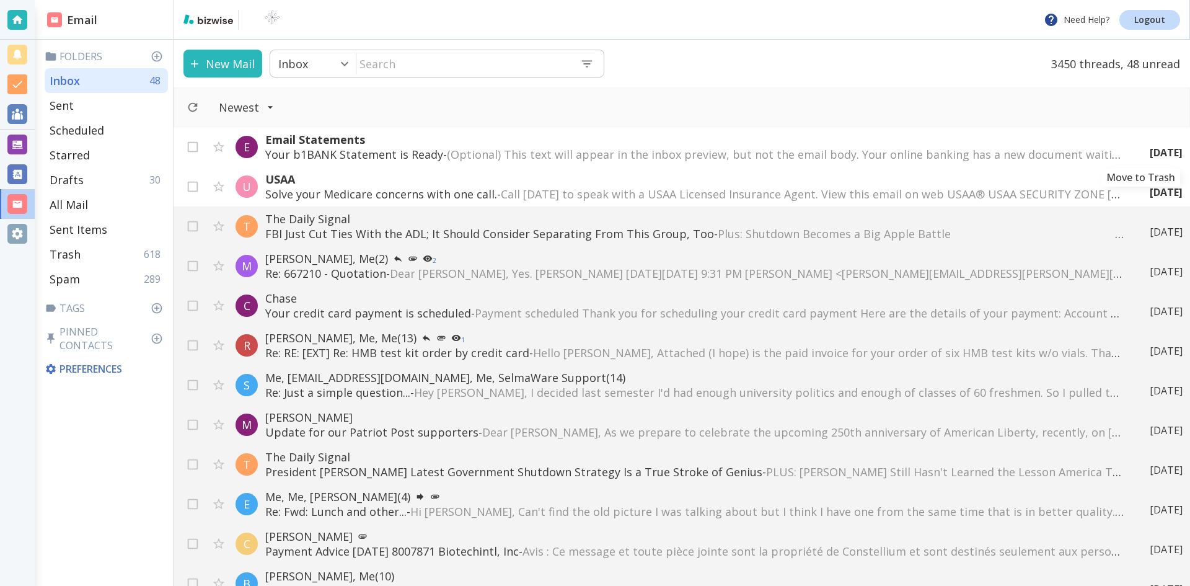
click at [0, 0] on icon "Move to Trash" at bounding box center [0, 0] width 0 height 0
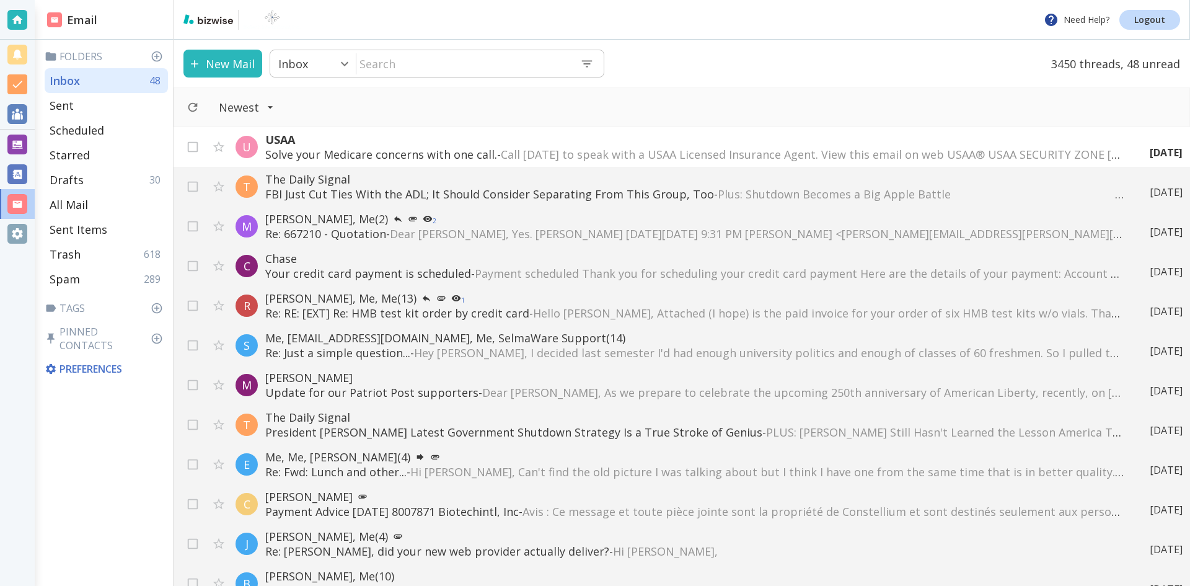
click at [419, 63] on input "text" at bounding box center [463, 63] width 214 height 25
type input "mfi"
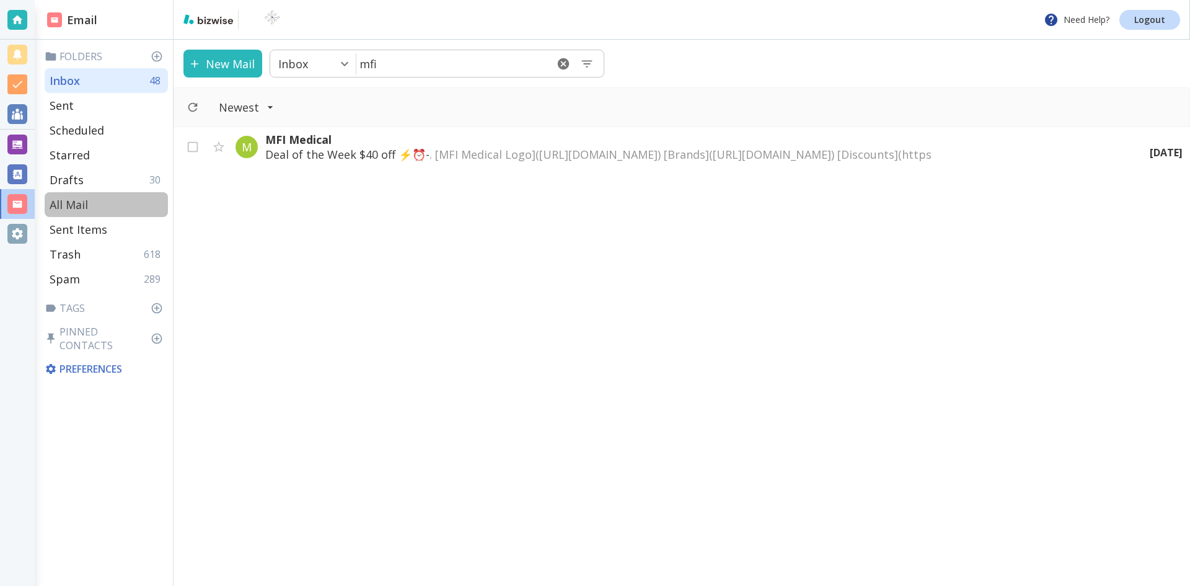
click at [82, 201] on p "All Mail" at bounding box center [69, 204] width 38 height 15
type input "5"
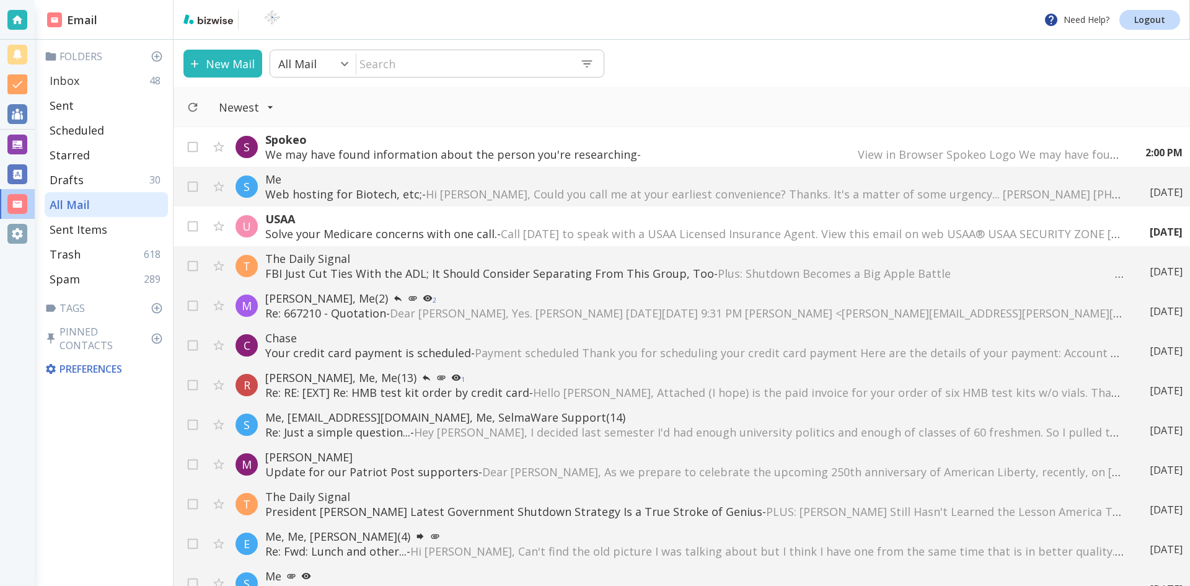
click at [72, 81] on p "Inbox" at bounding box center [65, 80] width 30 height 15
type input "0"
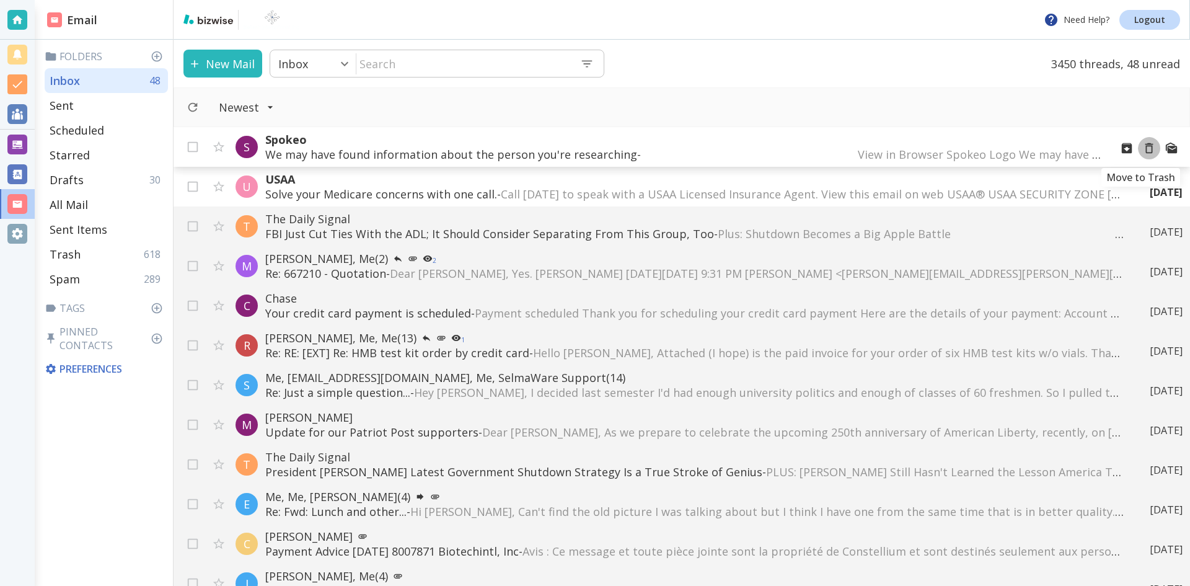
click at [1142, 148] on icon "Move to Trash" at bounding box center [1149, 148] width 14 height 14
